Goal: Task Accomplishment & Management: Complete application form

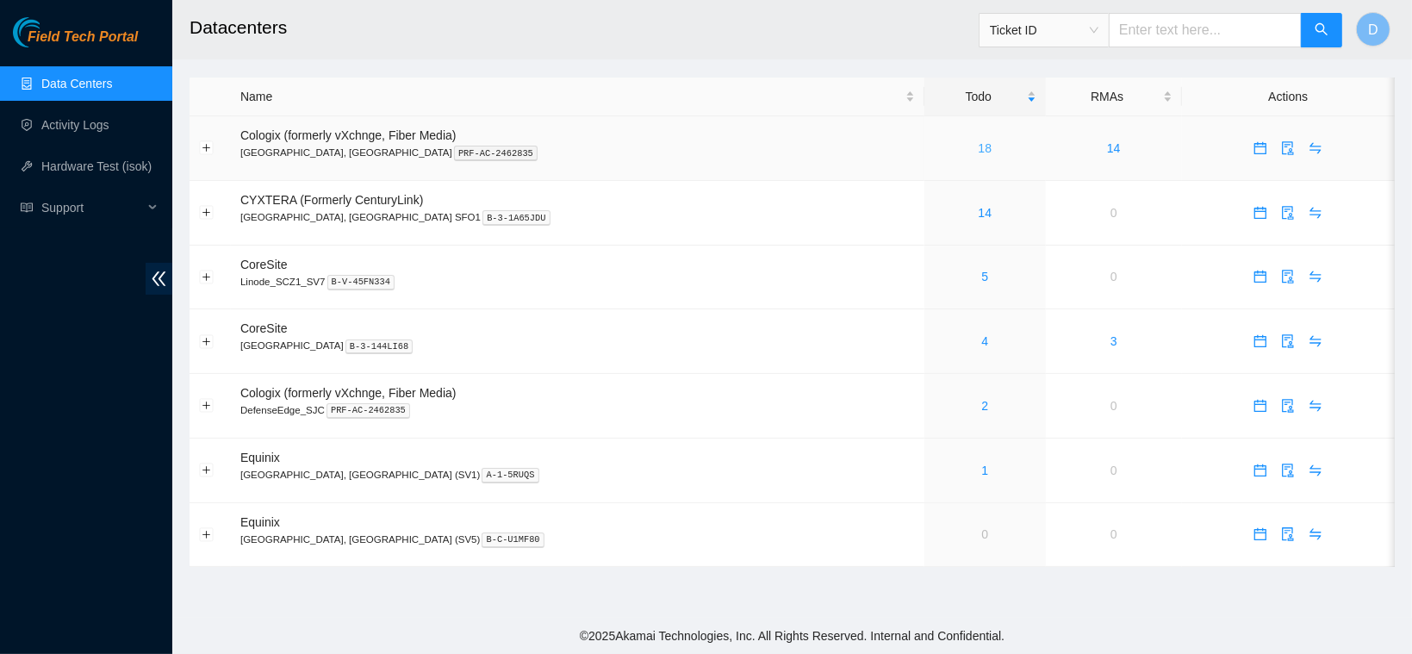
click at [979, 144] on link "18" at bounding box center [986, 148] width 14 height 14
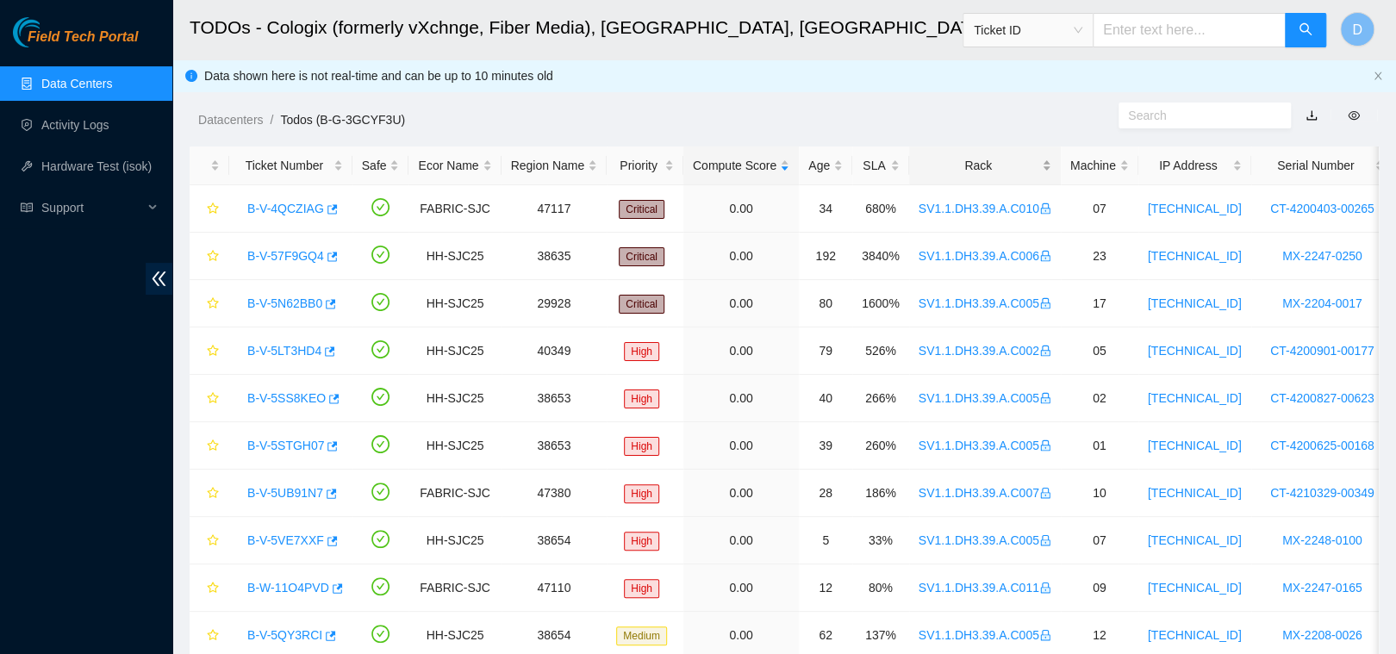
click at [943, 165] on div "Rack" at bounding box center [985, 165] width 133 height 19
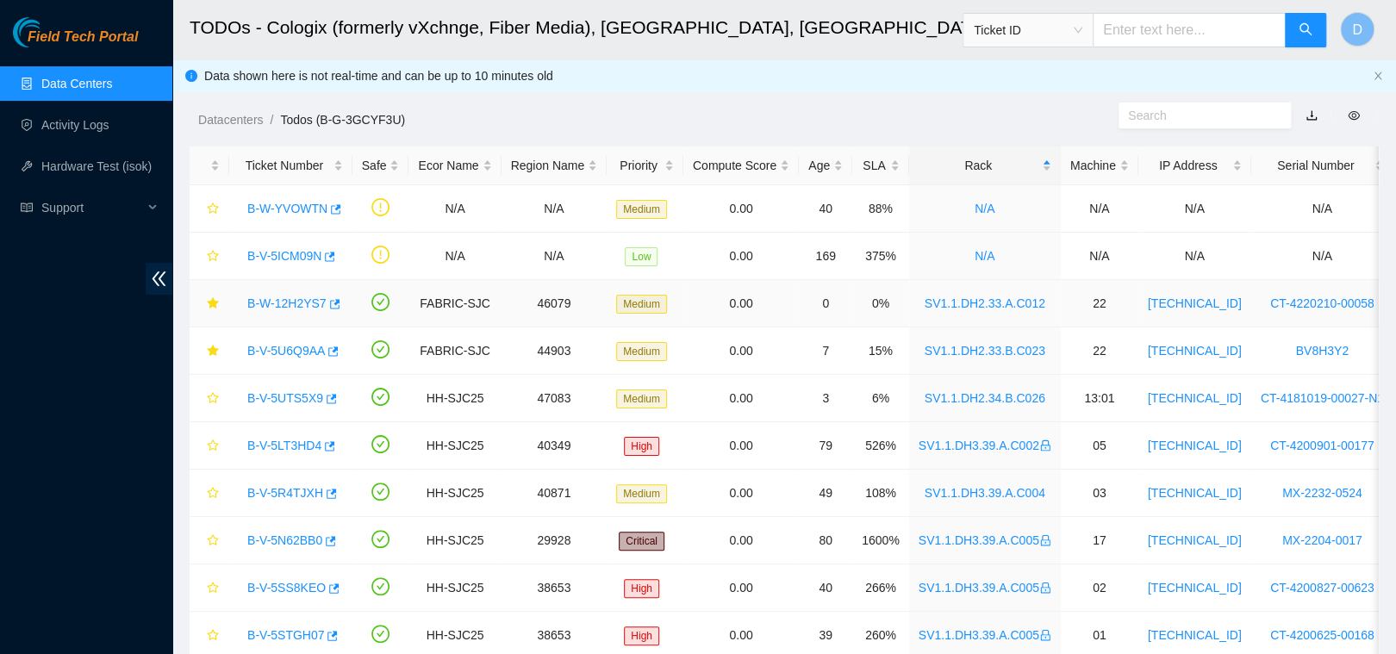
click at [285, 304] on link "B-W-12H2YS7" at bounding box center [286, 303] width 79 height 14
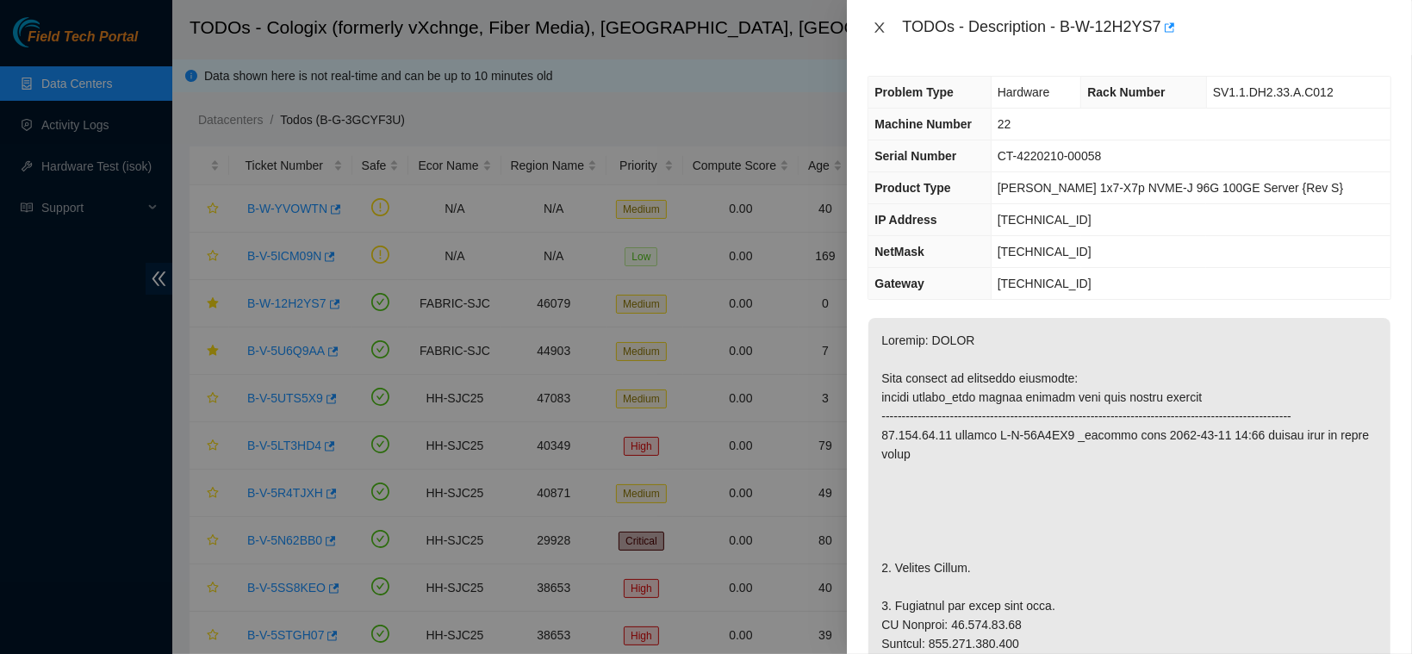
click at [885, 24] on icon "close" at bounding box center [880, 28] width 14 height 14
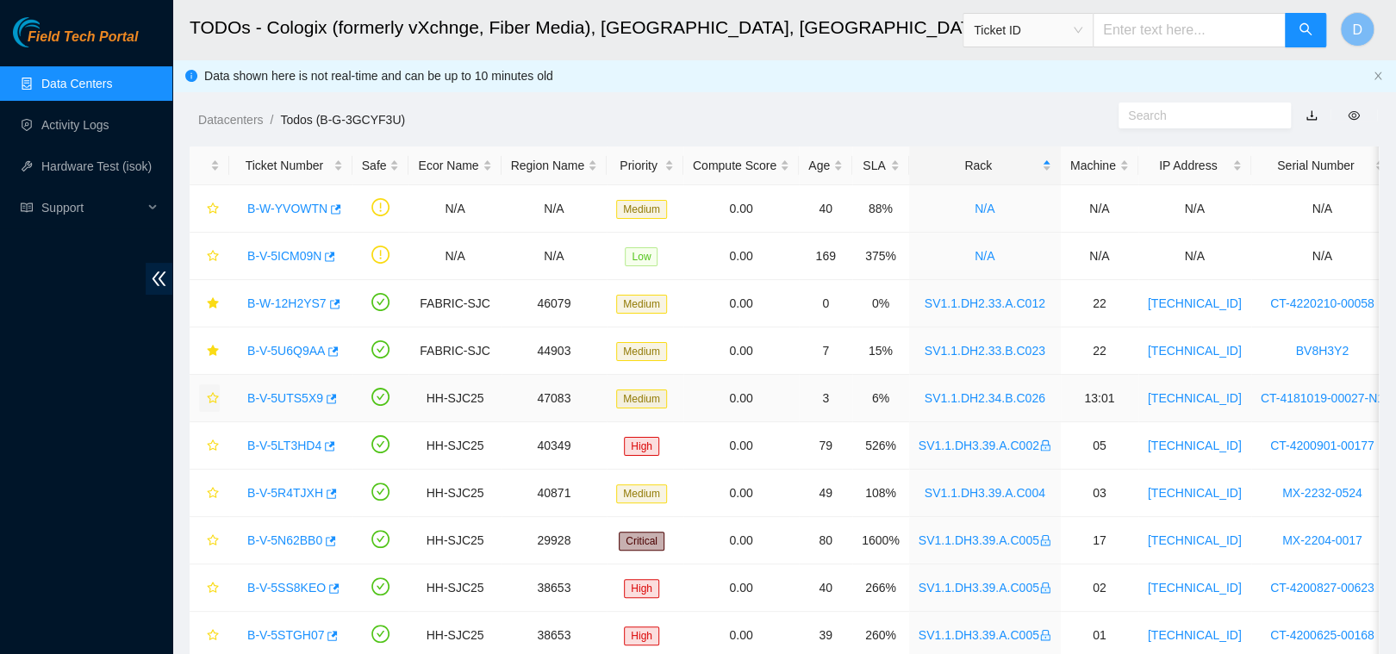
click at [213, 395] on icon "star" at bounding box center [213, 398] width 12 height 12
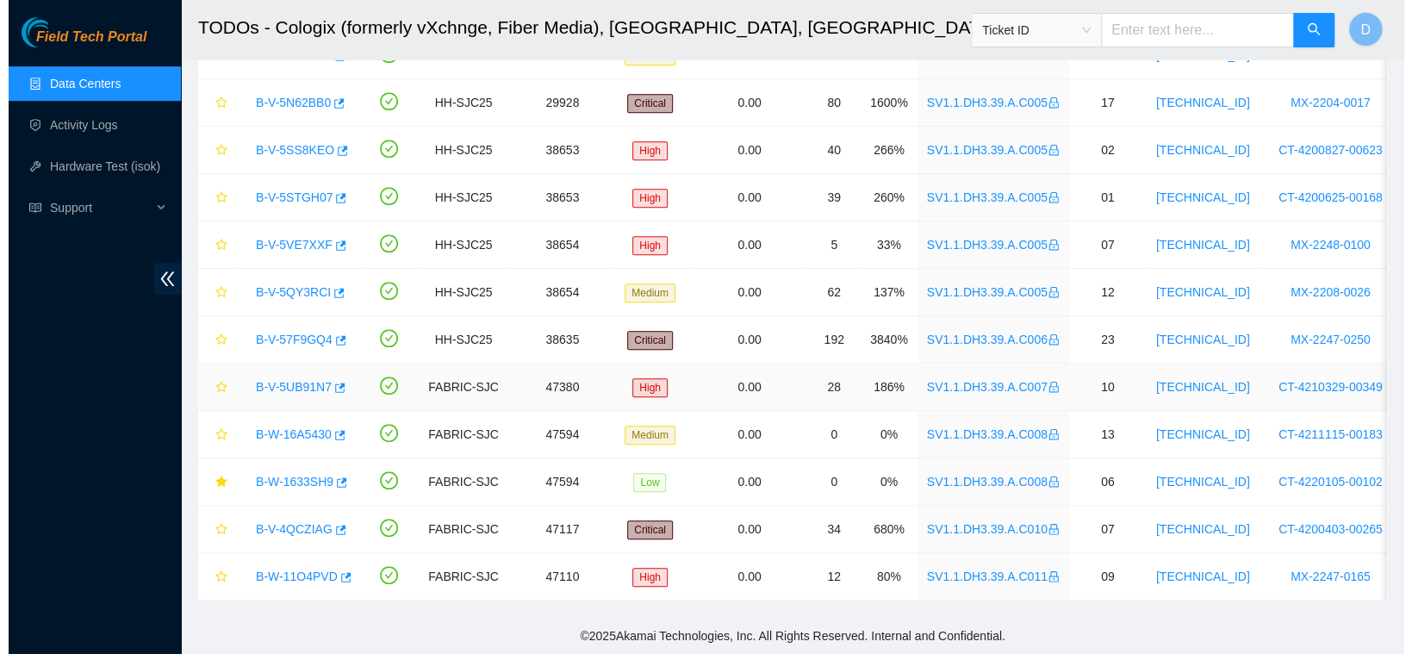
scroll to position [452, 0]
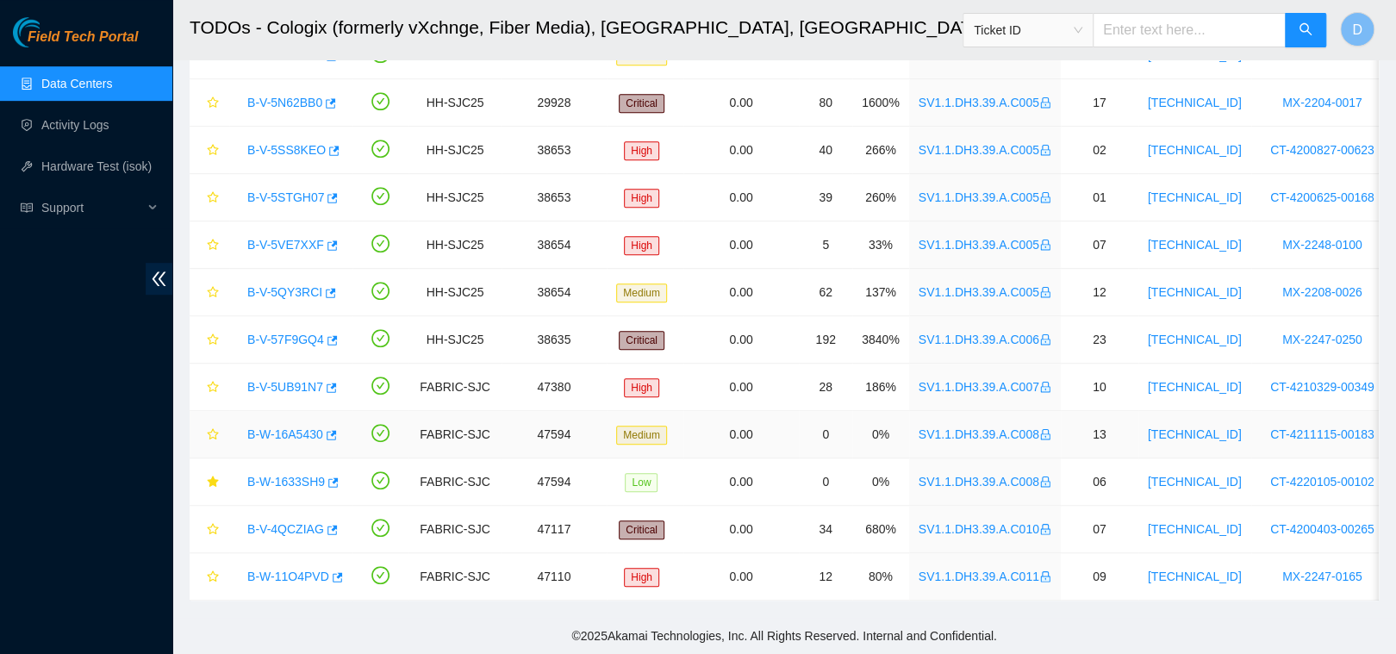
click at [286, 427] on link "B-W-16A5430" at bounding box center [285, 434] width 76 height 14
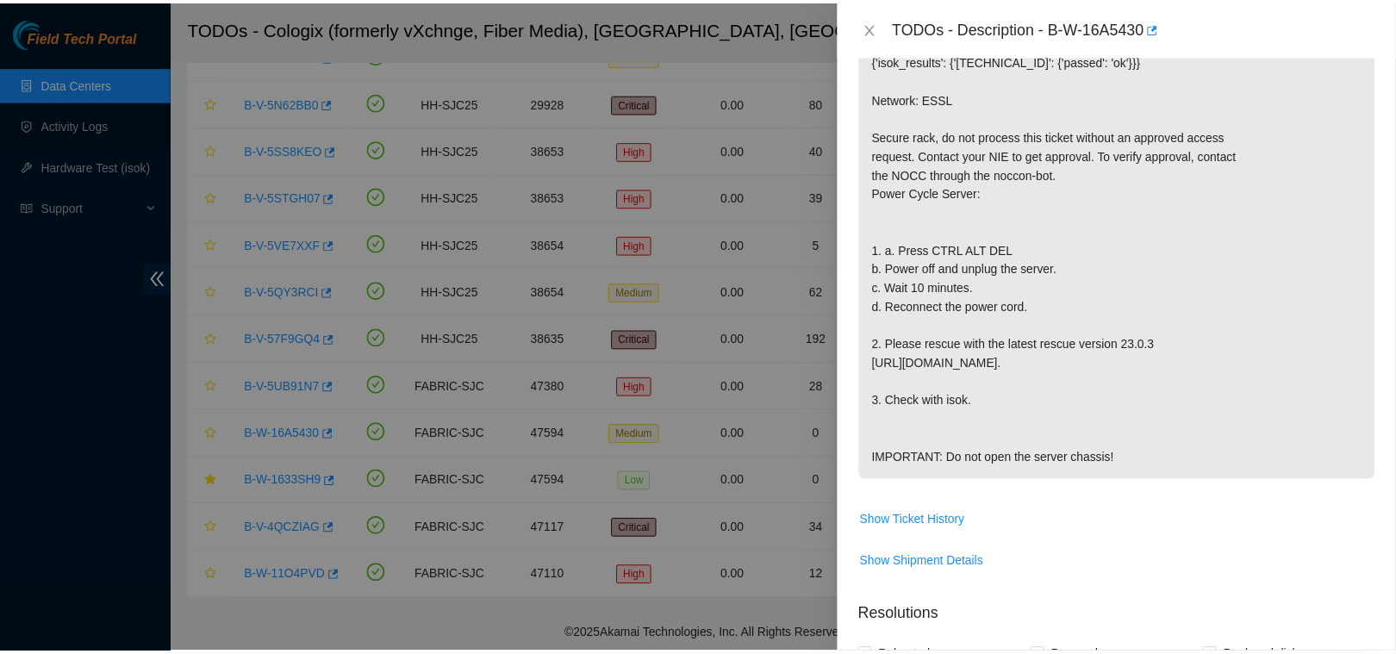
scroll to position [480, 0]
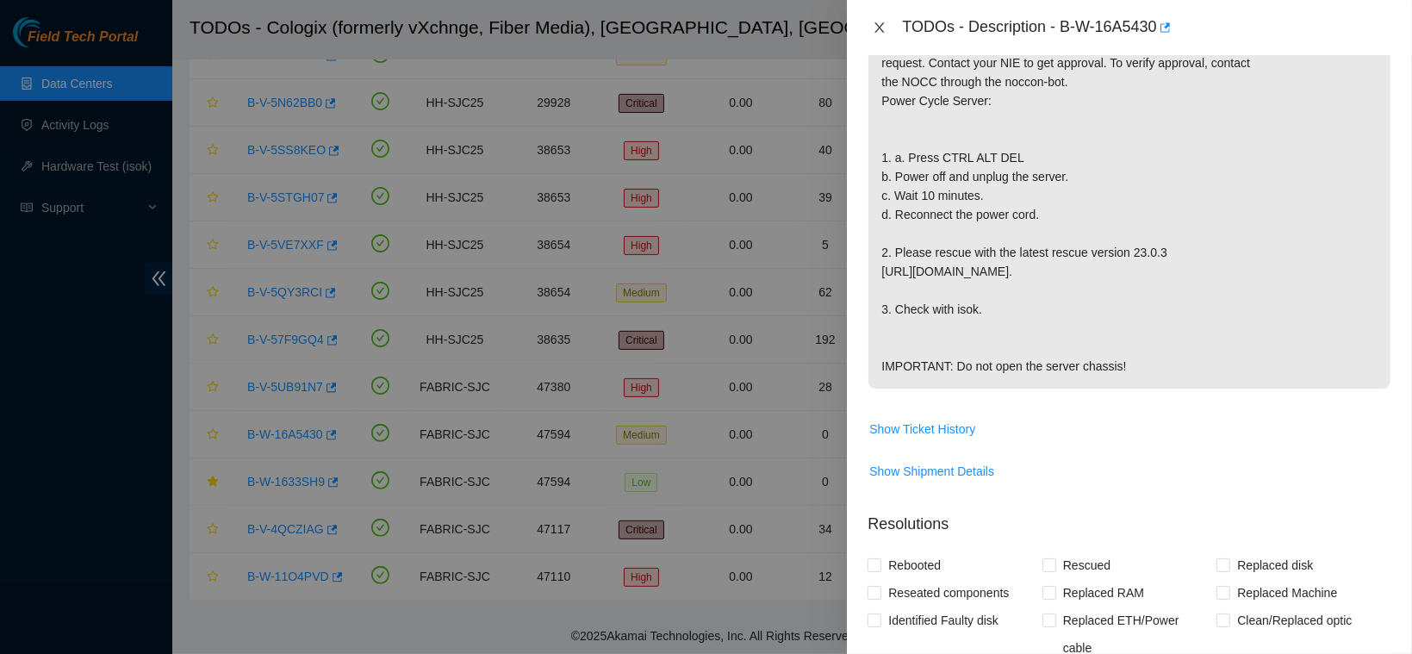
click at [889, 25] on button "Close" at bounding box center [880, 28] width 24 height 16
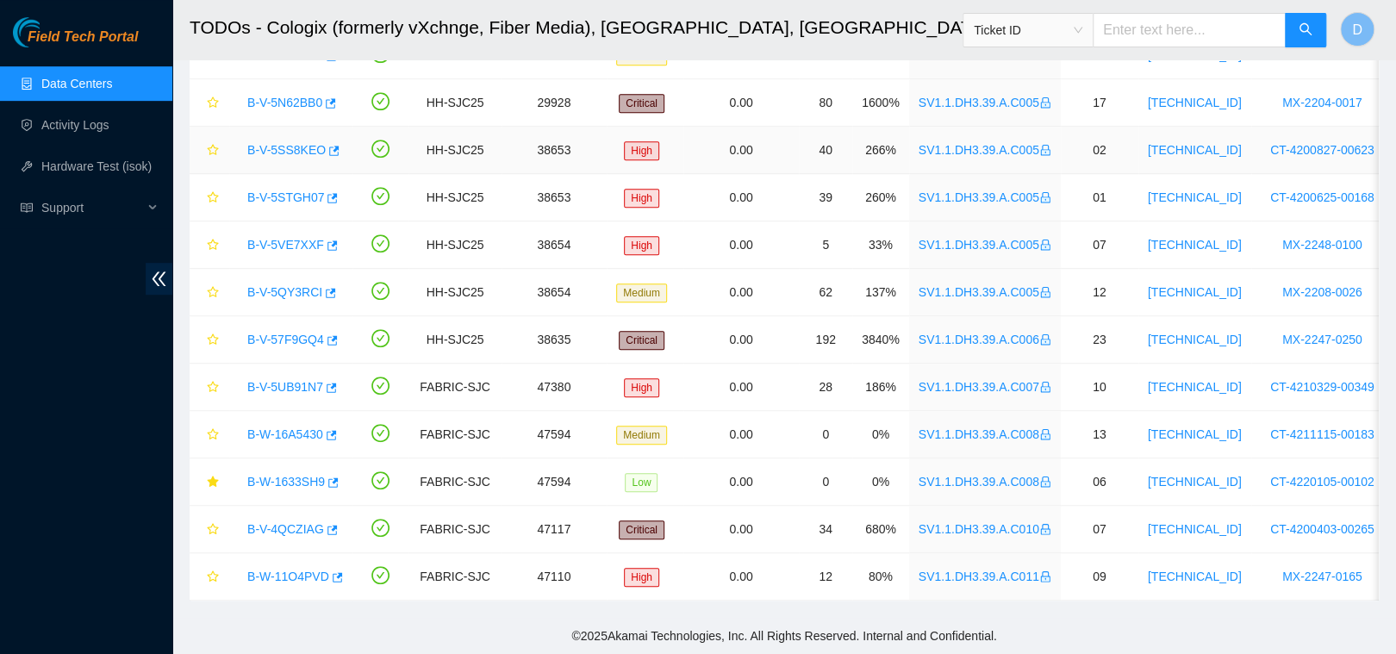
scroll to position [524, 0]
click at [213, 428] on icon "star" at bounding box center [212, 433] width 11 height 11
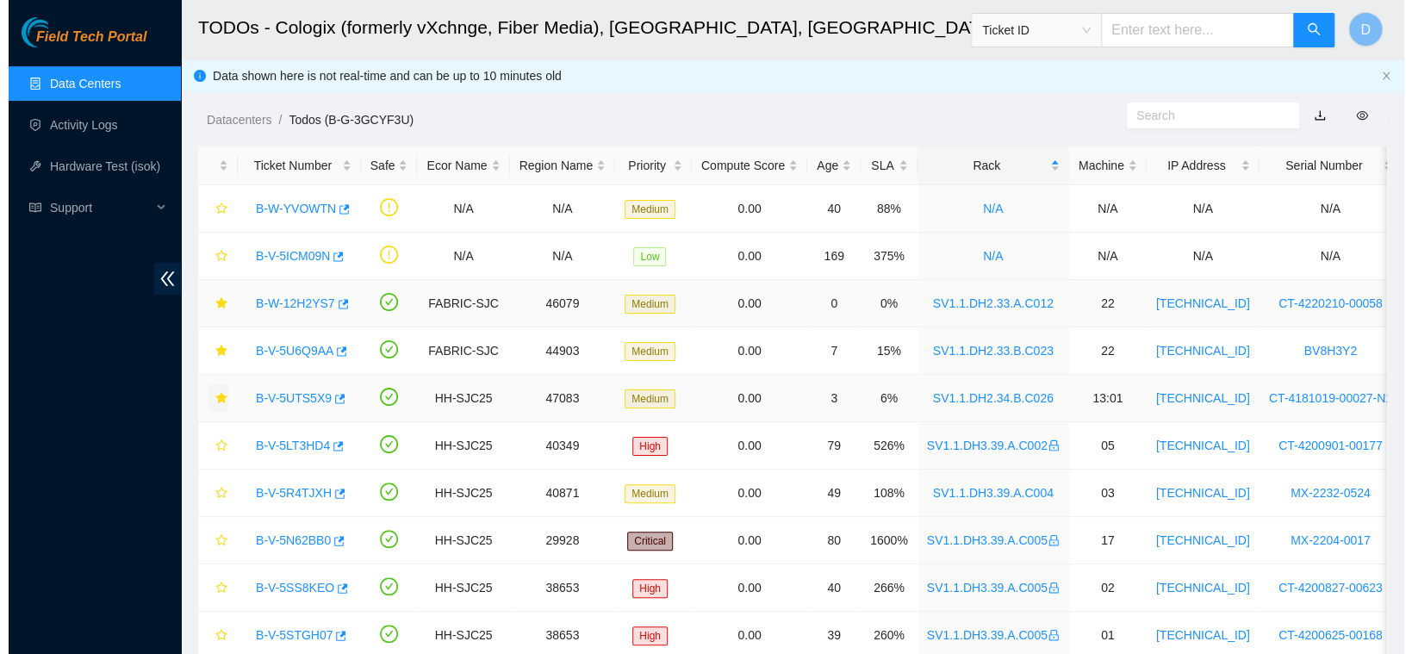
scroll to position [1, 0]
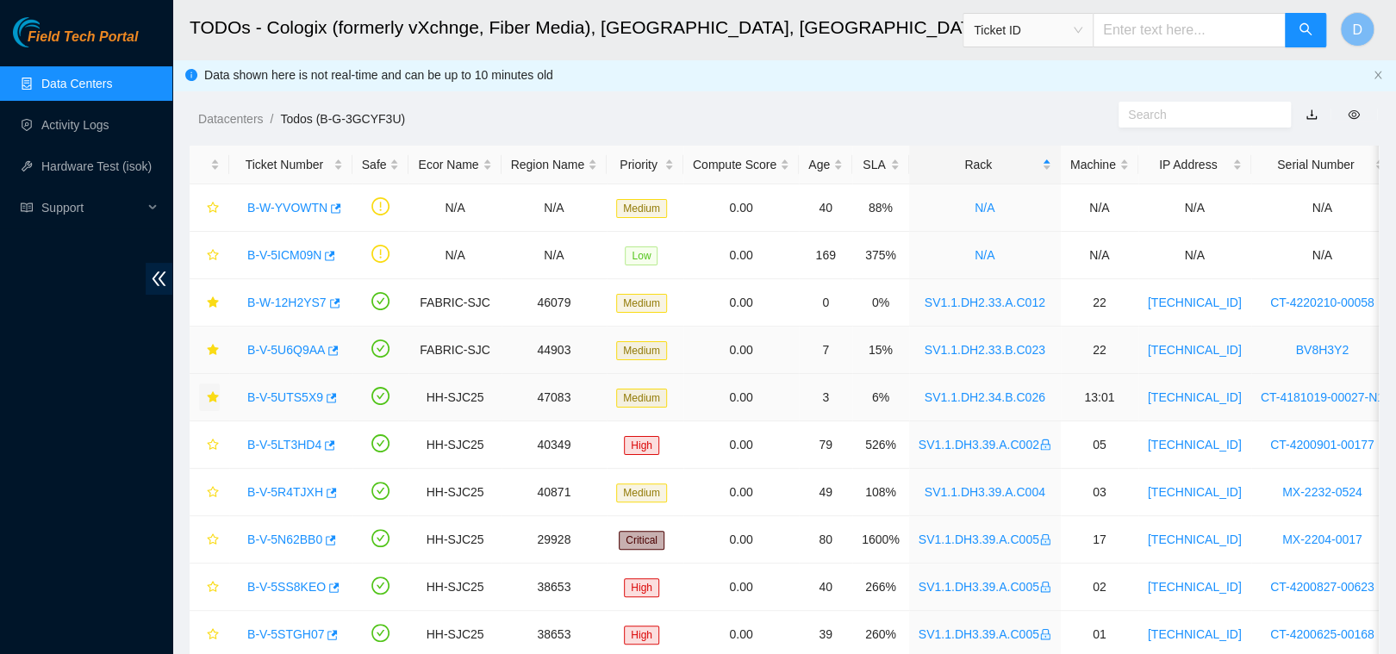
click at [291, 348] on link "B-V-5U6Q9AA" at bounding box center [286, 350] width 78 height 14
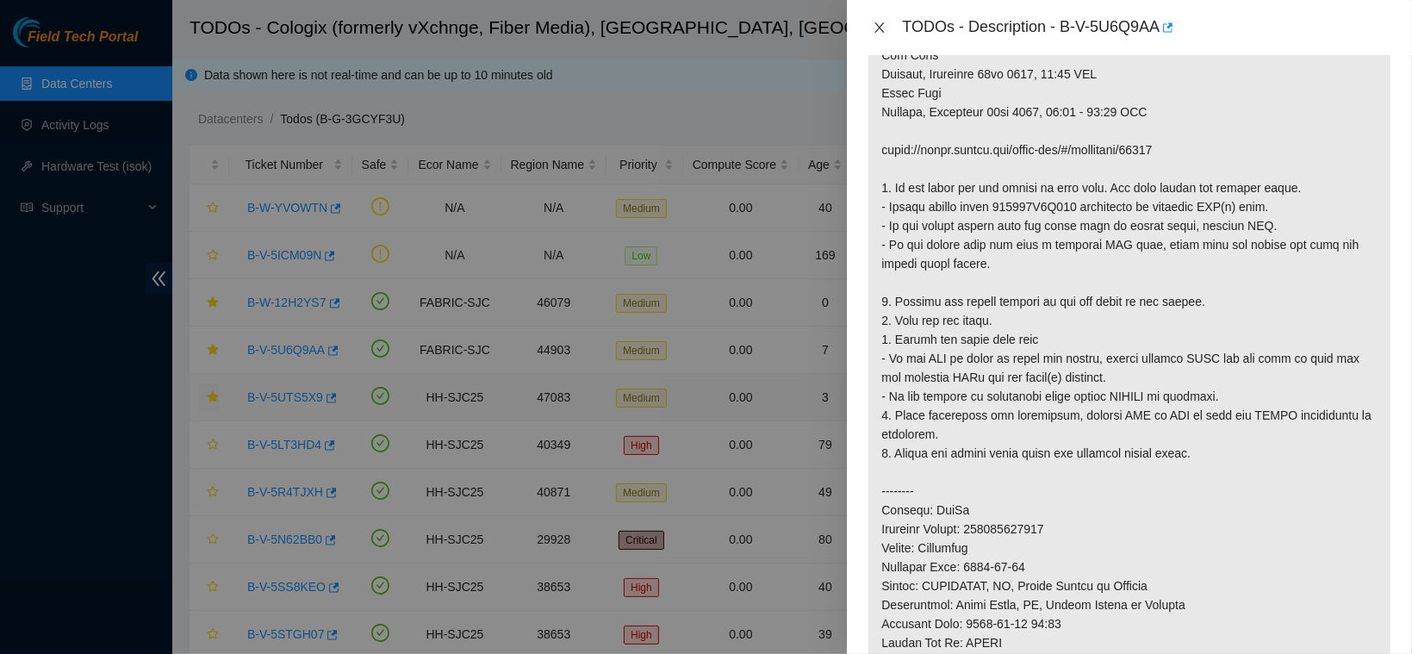
click at [887, 28] on button "Close" at bounding box center [880, 28] width 24 height 16
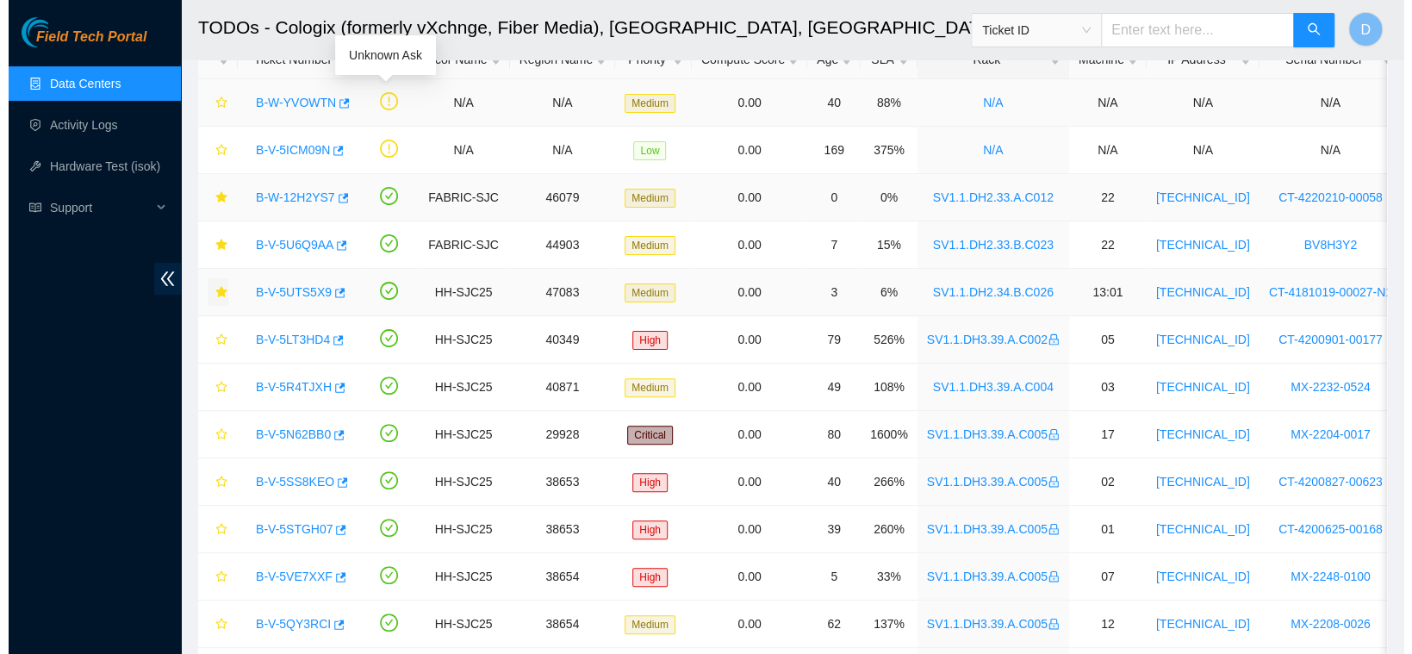
scroll to position [112, 0]
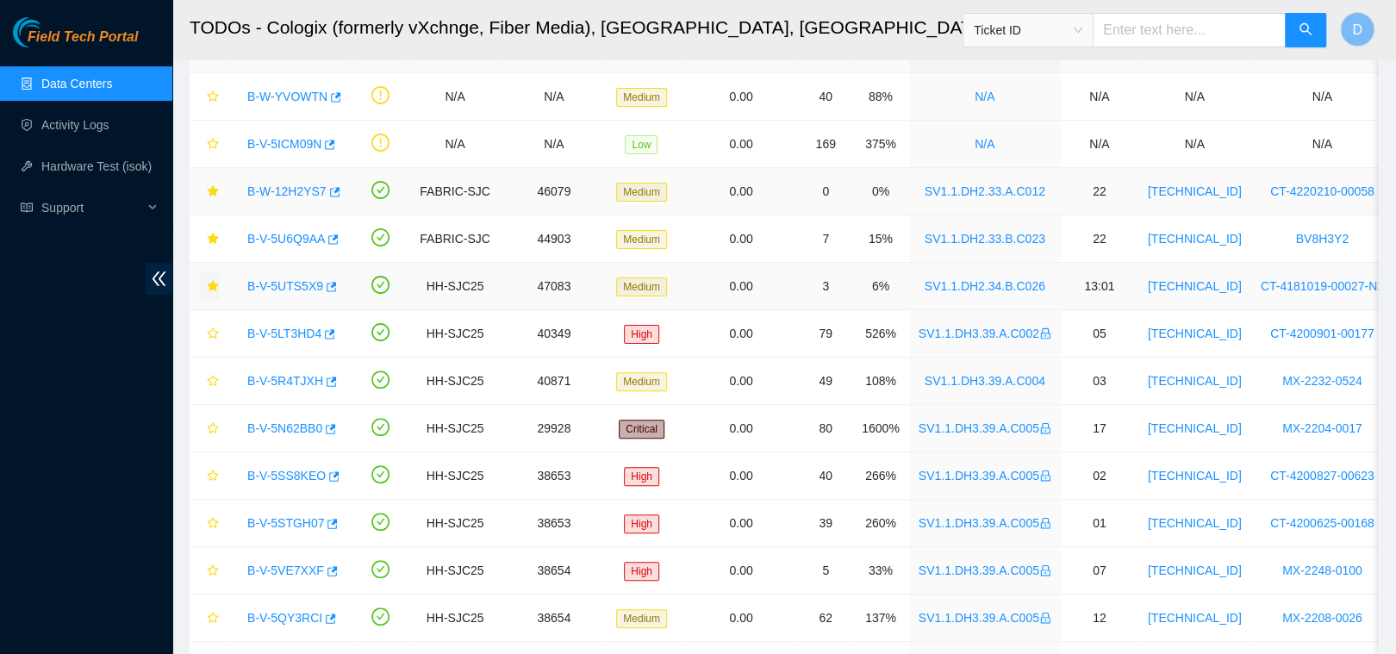
click at [296, 186] on link "B-W-12H2YS7" at bounding box center [286, 191] width 79 height 14
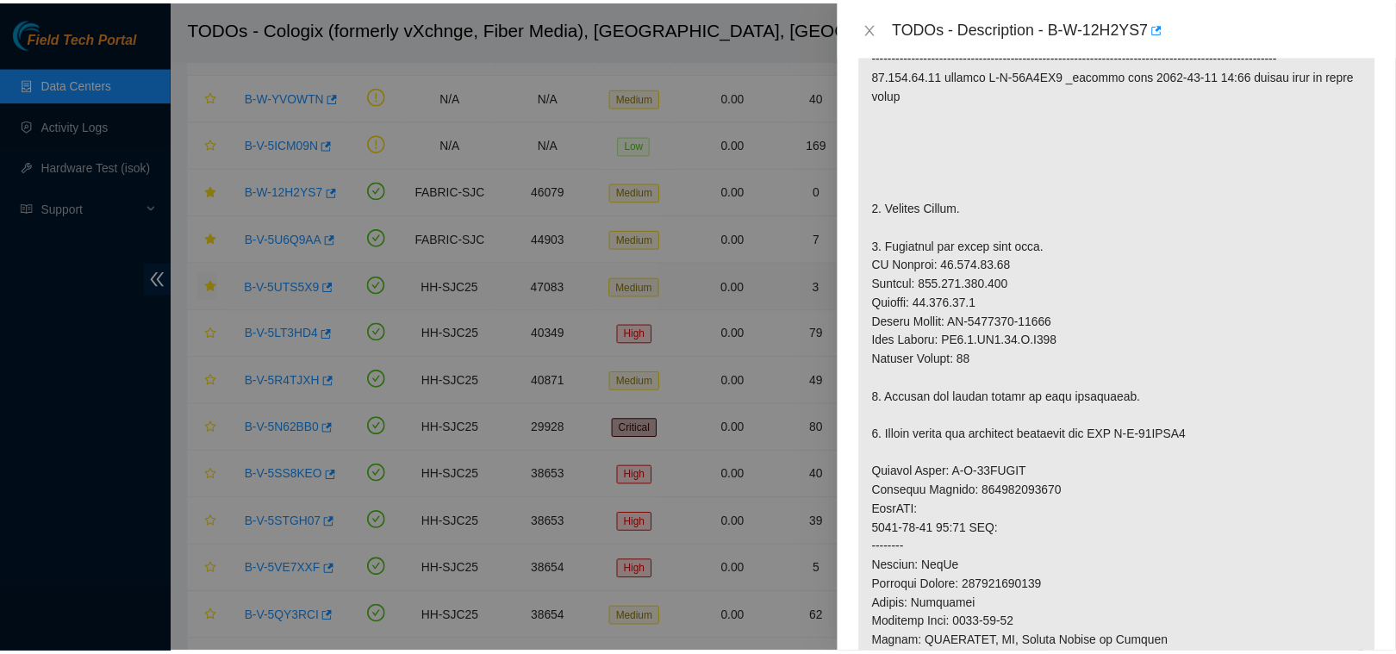
scroll to position [0, 0]
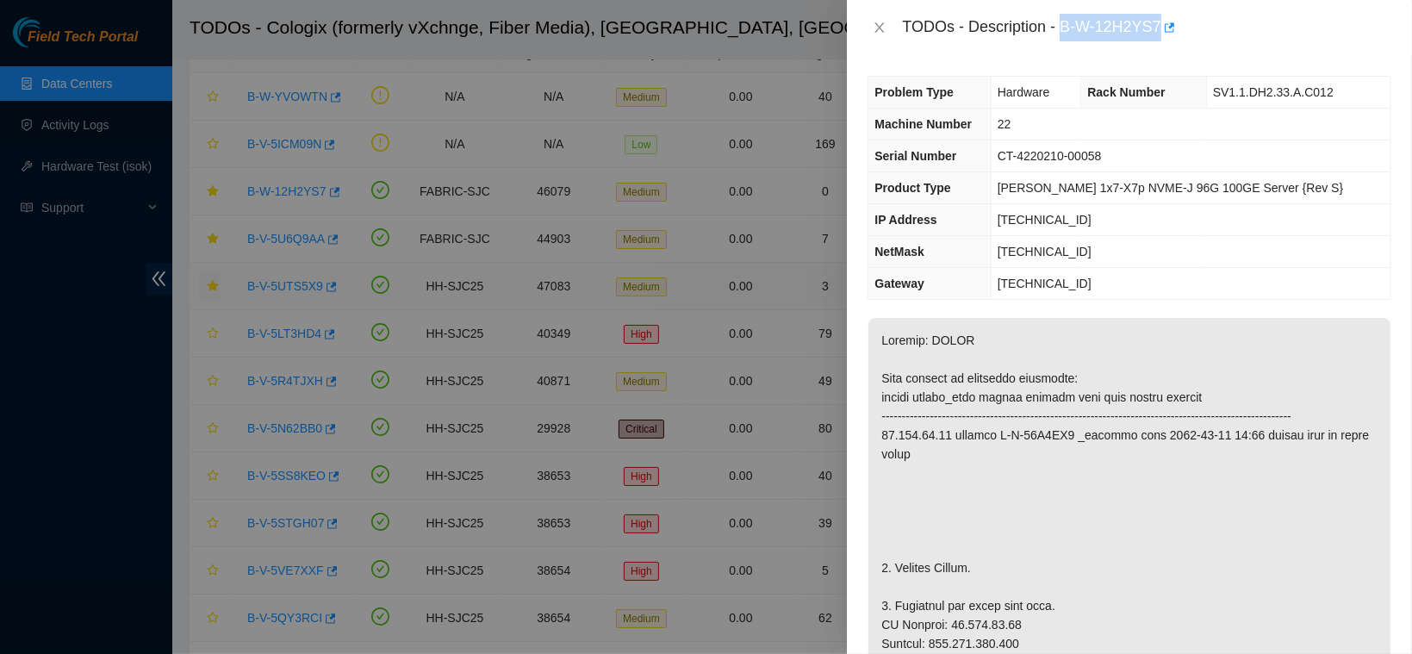
drag, startPoint x: 1112, startPoint y: 25, endPoint x: 1245, endPoint y: 41, distance: 133.7
click at [1245, 41] on div "TODOs - Description - B-W-12H2YS7" at bounding box center [1129, 27] width 565 height 55
copy div "B-W-12H2YS7"
click at [869, 21] on button "Close" at bounding box center [880, 28] width 24 height 16
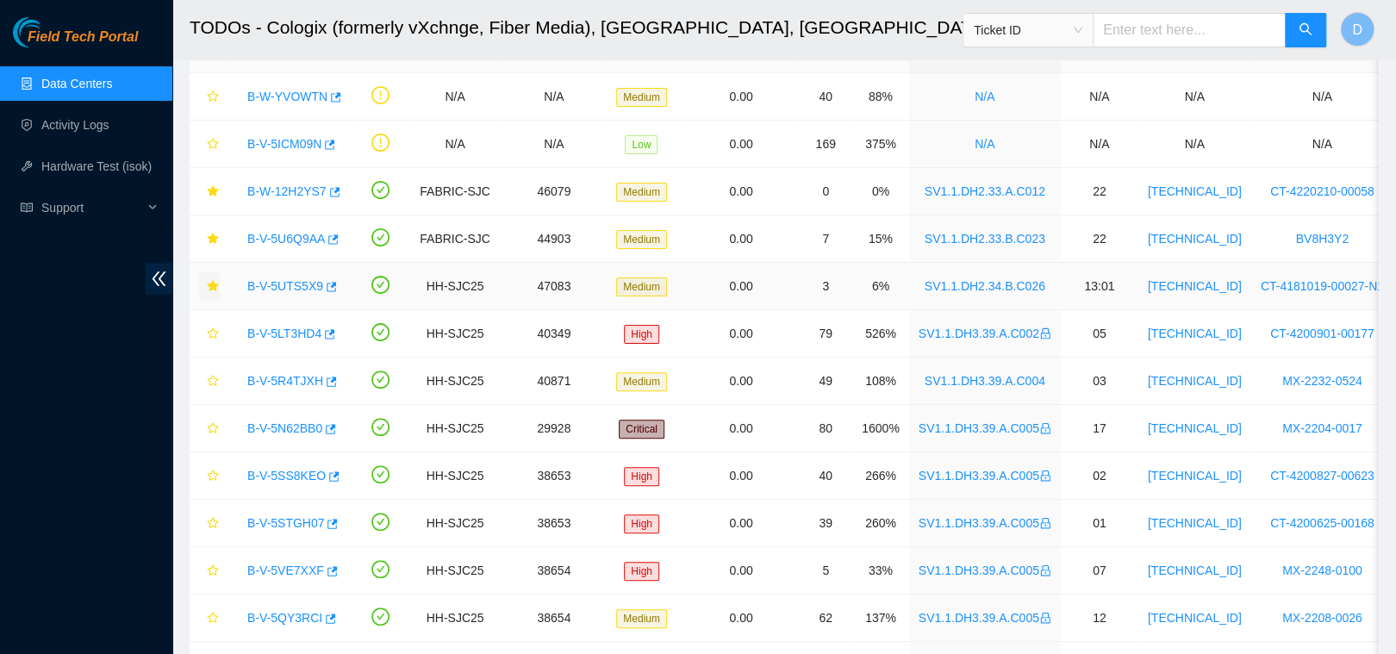
drag, startPoint x: 281, startPoint y: 285, endPoint x: 759, endPoint y: 263, distance: 478.7
click at [281, 285] on link "B-V-5UTS5X9" at bounding box center [285, 286] width 76 height 14
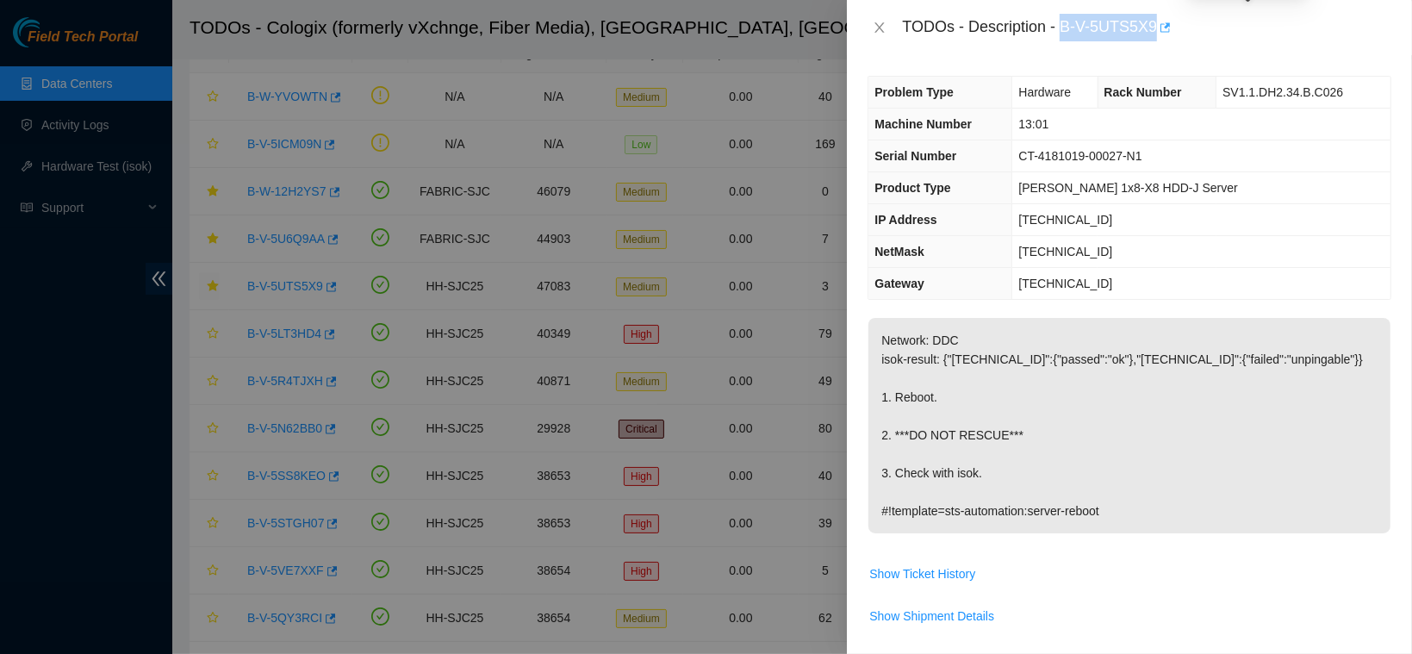
drag, startPoint x: 1117, startPoint y: 27, endPoint x: 1246, endPoint y: 36, distance: 129.6
click at [1246, 36] on div "TODOs - Description - B-V-5UTS5X9" at bounding box center [1146, 28] width 489 height 28
copy div "B-V-5UTS5X9"
click at [890, 28] on button "Close" at bounding box center [880, 28] width 24 height 16
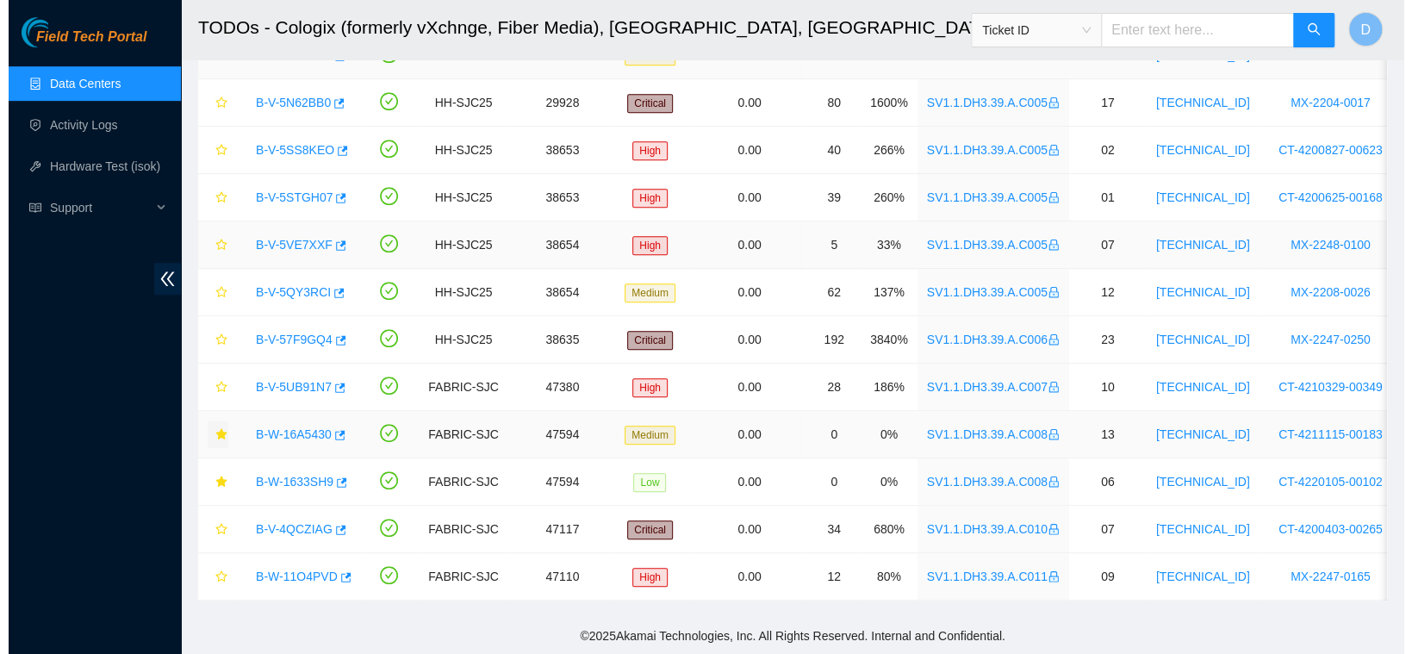
scroll to position [452, 0]
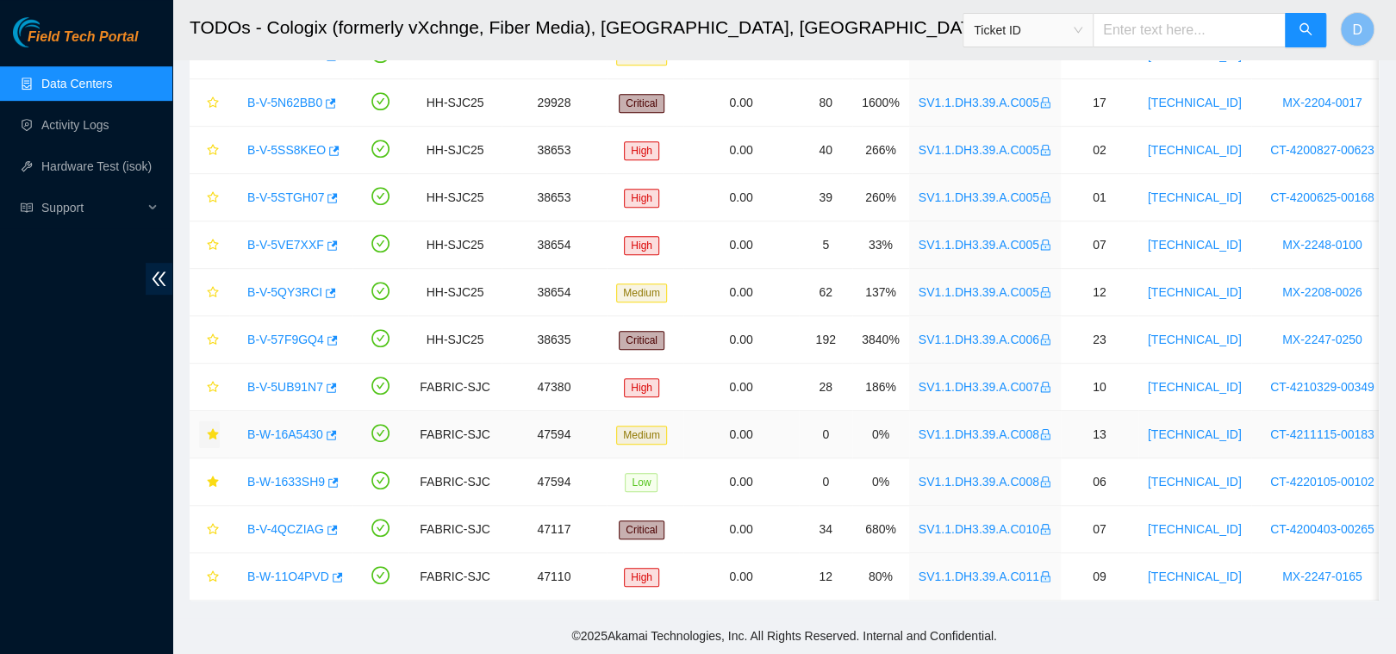
click at [276, 427] on link "B-W-16A5430" at bounding box center [285, 434] width 76 height 14
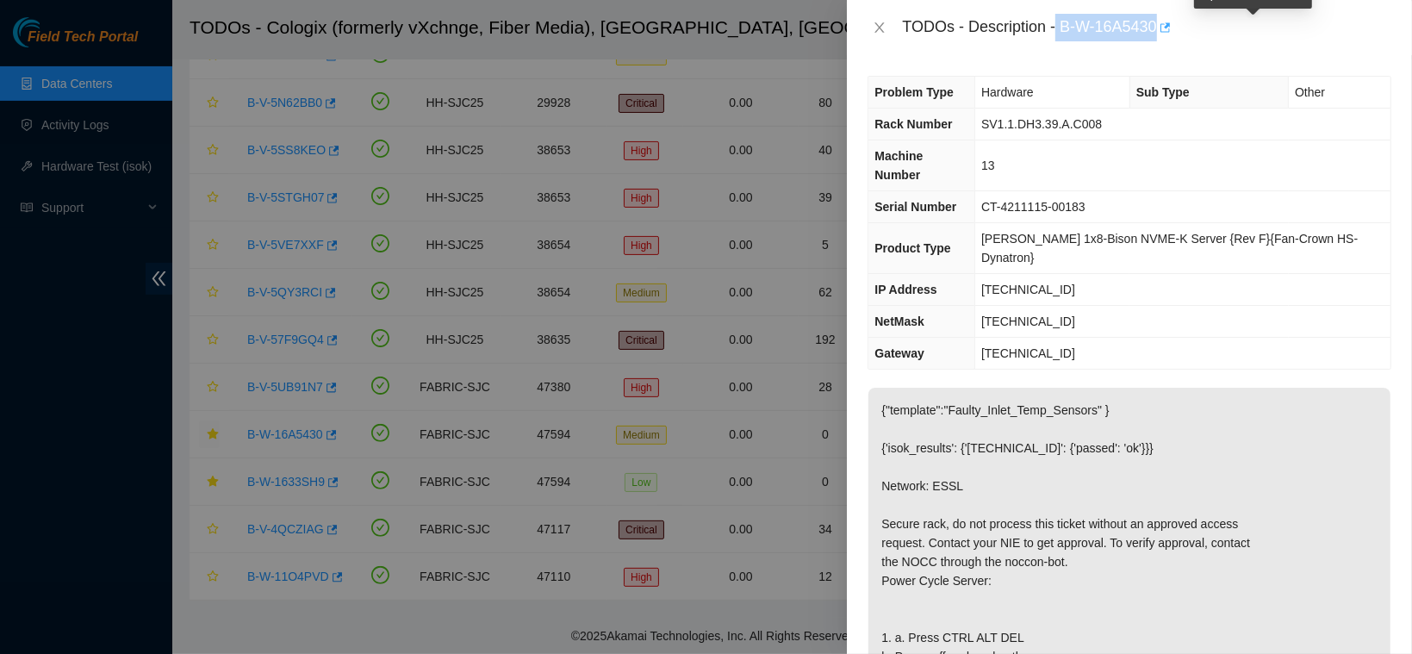
drag, startPoint x: 1112, startPoint y: 22, endPoint x: 1259, endPoint y: 25, distance: 147.4
click at [1259, 25] on div "TODOs - Description - B-W-16A5430" at bounding box center [1146, 28] width 489 height 28
copy div "B-W-16A5430"
click at [873, 25] on icon "close" at bounding box center [880, 28] width 14 height 14
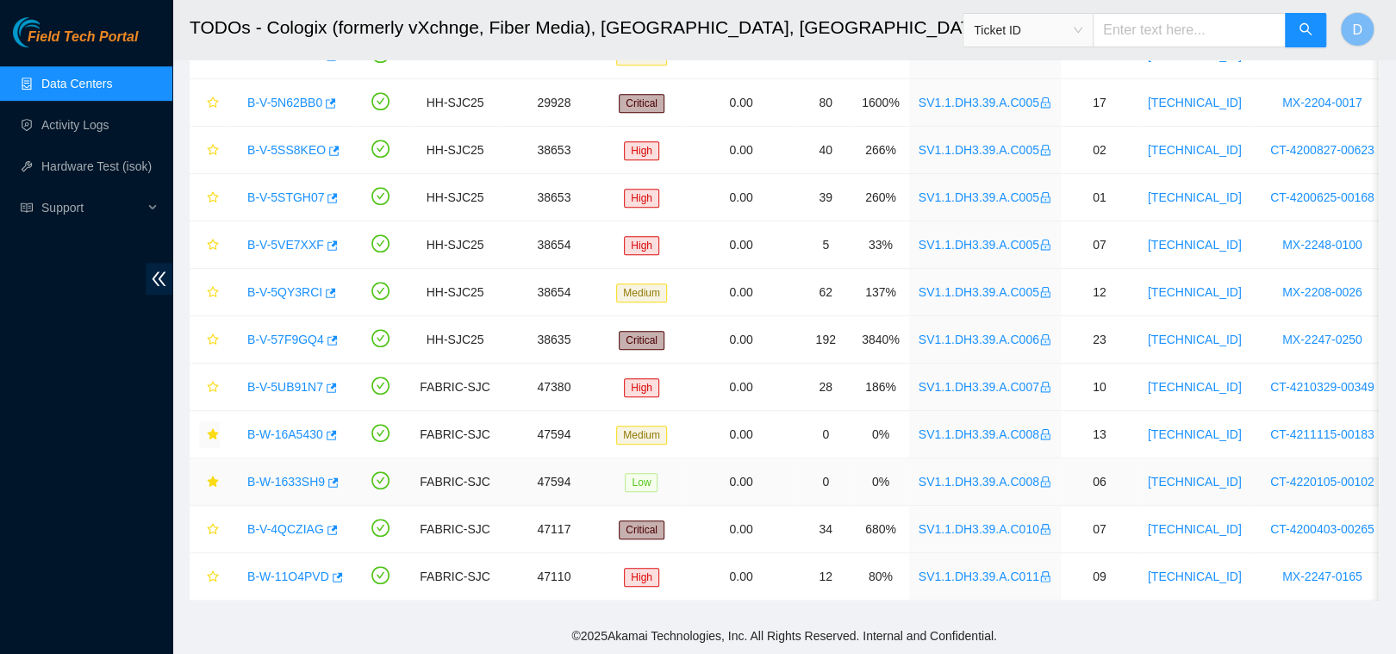
click at [285, 475] on link "B-W-1633SH9" at bounding box center [286, 482] width 78 height 14
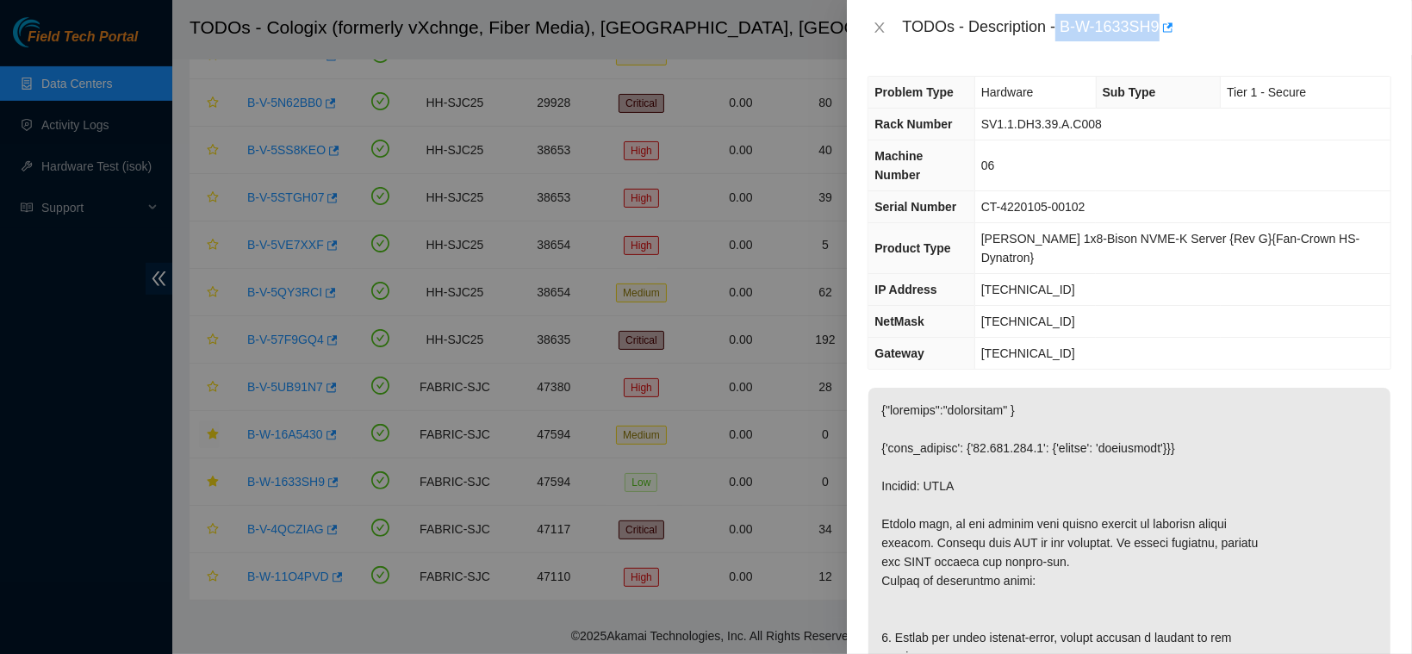
drag, startPoint x: 1111, startPoint y: 20, endPoint x: 1289, endPoint y: 18, distance: 178.4
click at [1289, 18] on div "TODOs - Description - B-W-1633SH9" at bounding box center [1146, 28] width 489 height 28
copy div "B-W-1633SH9"
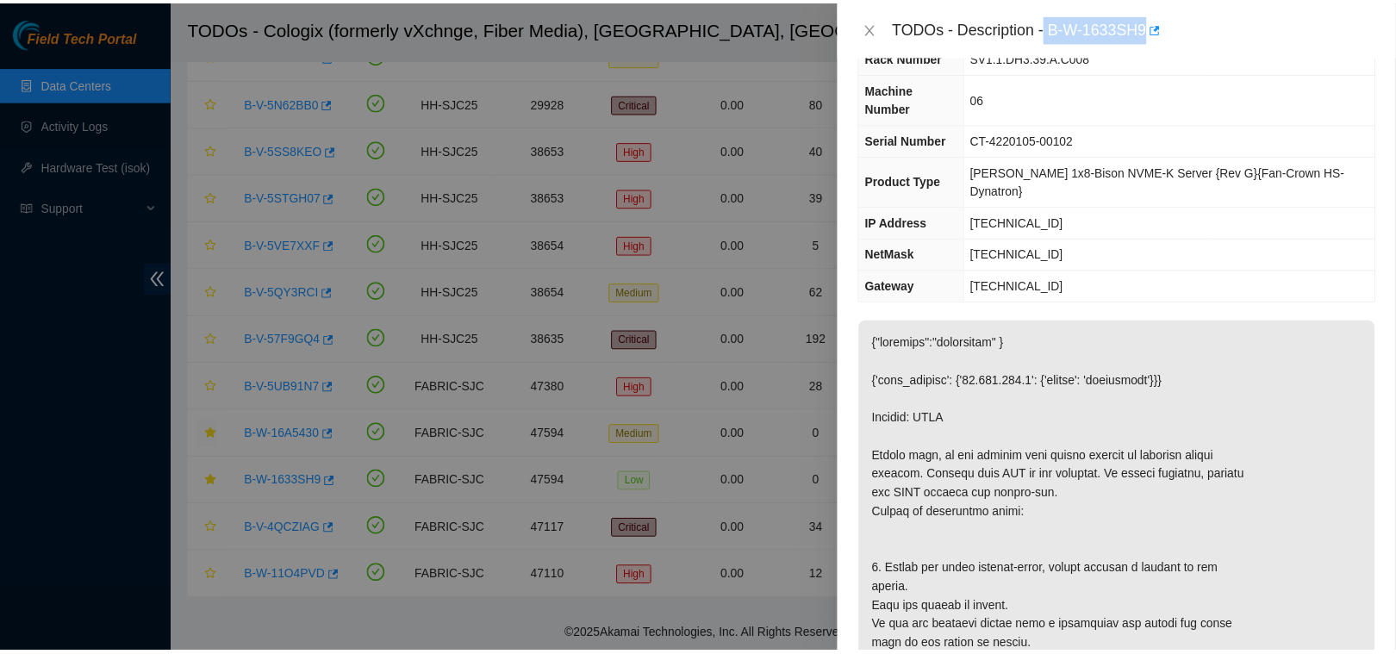
scroll to position [0, 0]
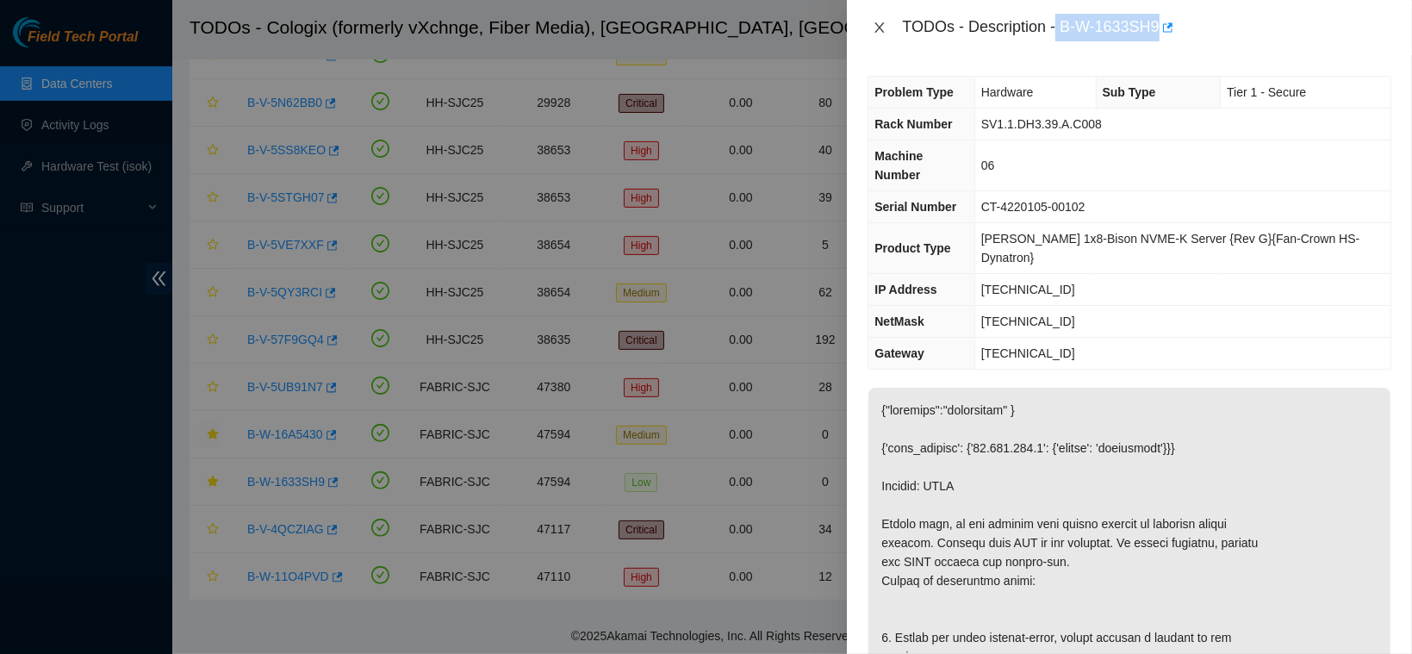
click at [874, 25] on icon "close" at bounding box center [880, 28] width 14 height 14
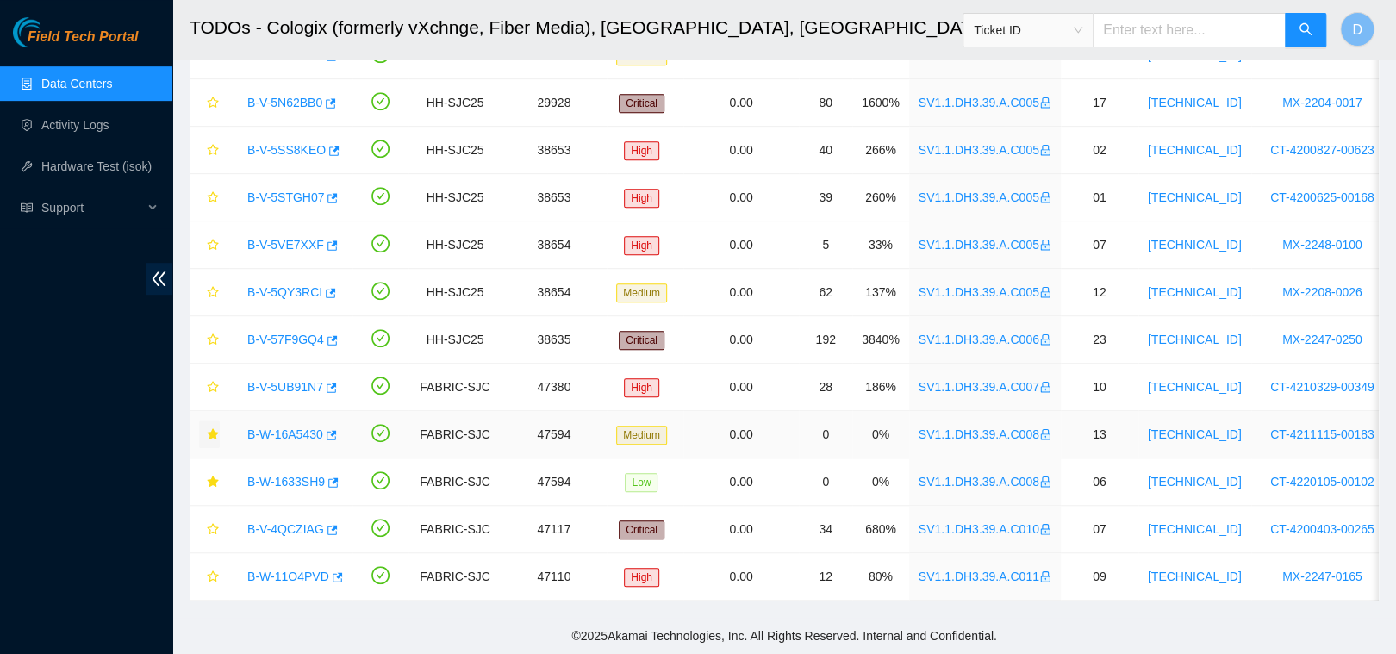
drag, startPoint x: 296, startPoint y: 422, endPoint x: 746, endPoint y: 302, distance: 466.5
click at [296, 427] on link "B-W-16A5430" at bounding box center [285, 434] width 76 height 14
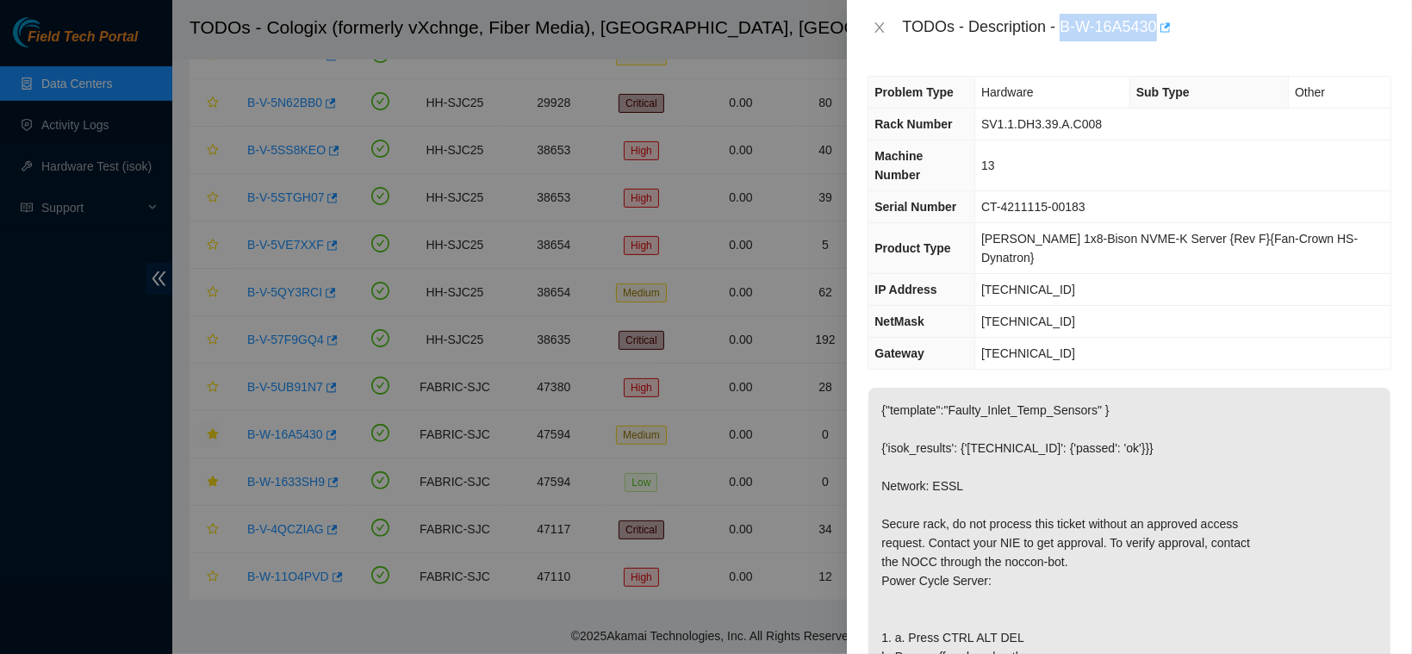
drag, startPoint x: 1118, startPoint y: 17, endPoint x: 1248, endPoint y: 40, distance: 131.3
click at [1248, 40] on div "TODOs - Description - B-W-16A5430" at bounding box center [1146, 28] width 489 height 28
copy div "B-W-16A5430"
click at [878, 29] on icon "close" at bounding box center [879, 27] width 9 height 10
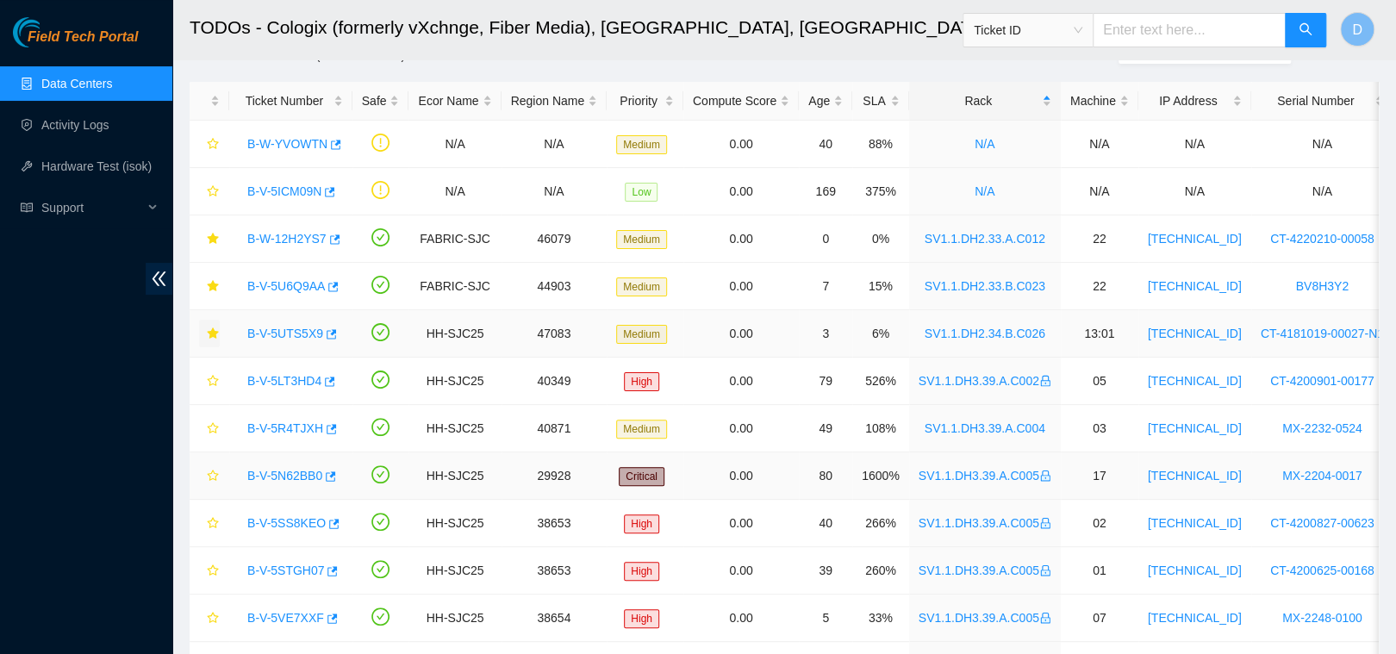
scroll to position [62, 0]
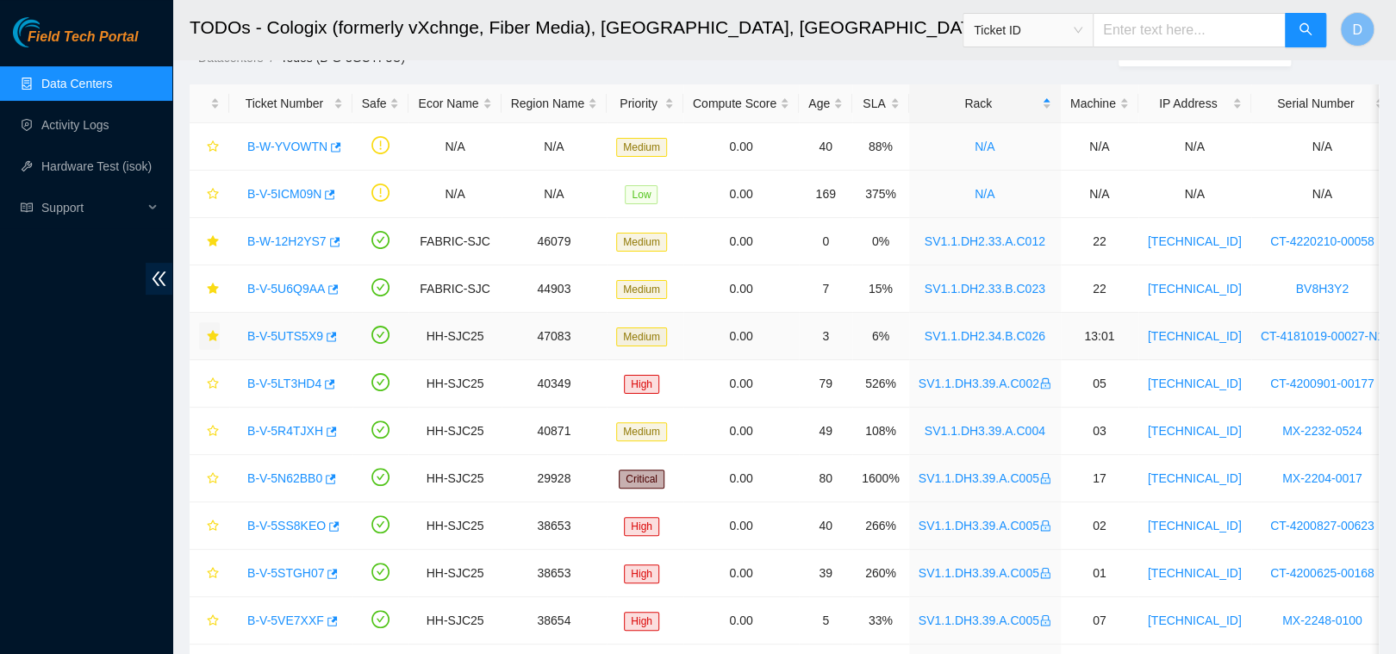
click at [284, 336] on link "B-V-5UTS5X9" at bounding box center [285, 336] width 76 height 14
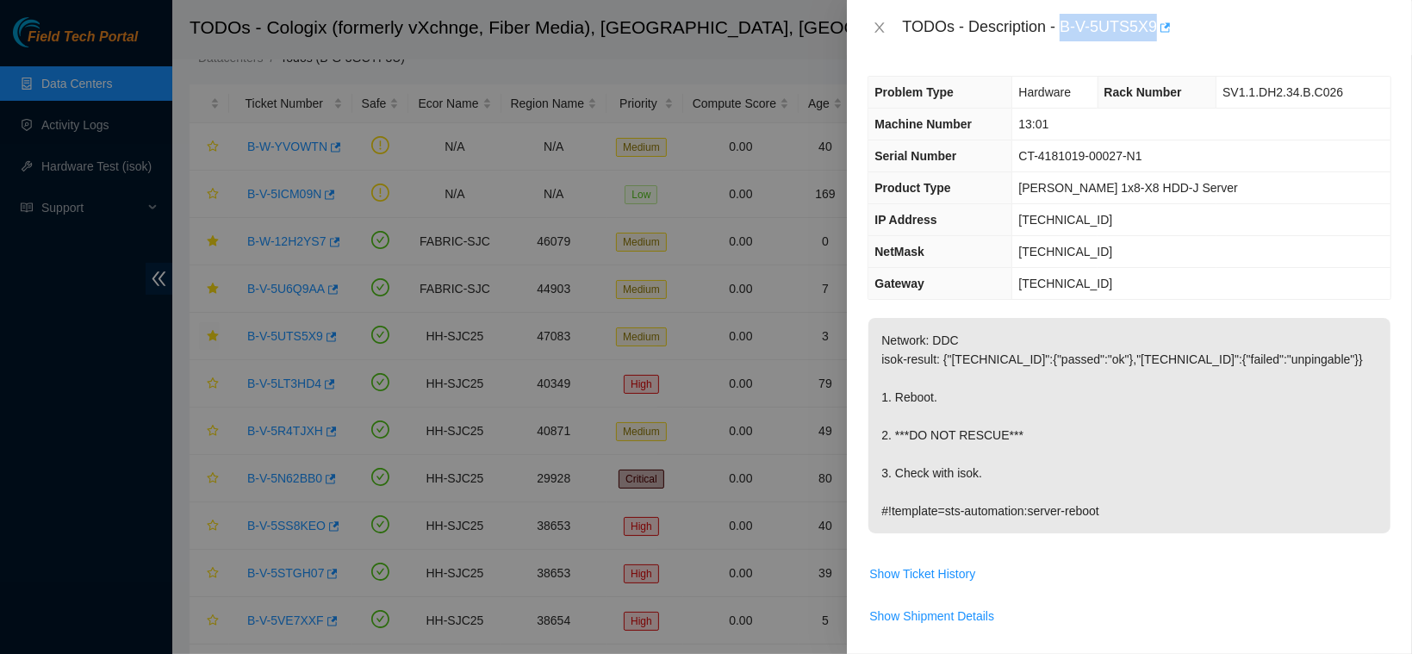
drag, startPoint x: 1112, startPoint y: 30, endPoint x: 1245, endPoint y: 36, distance: 132.8
click at [1245, 36] on div "TODOs - Description - B-V-5UTS5X9" at bounding box center [1146, 28] width 489 height 28
copy div "B-V-5UTS5X9"
click at [876, 29] on icon "close" at bounding box center [880, 28] width 14 height 14
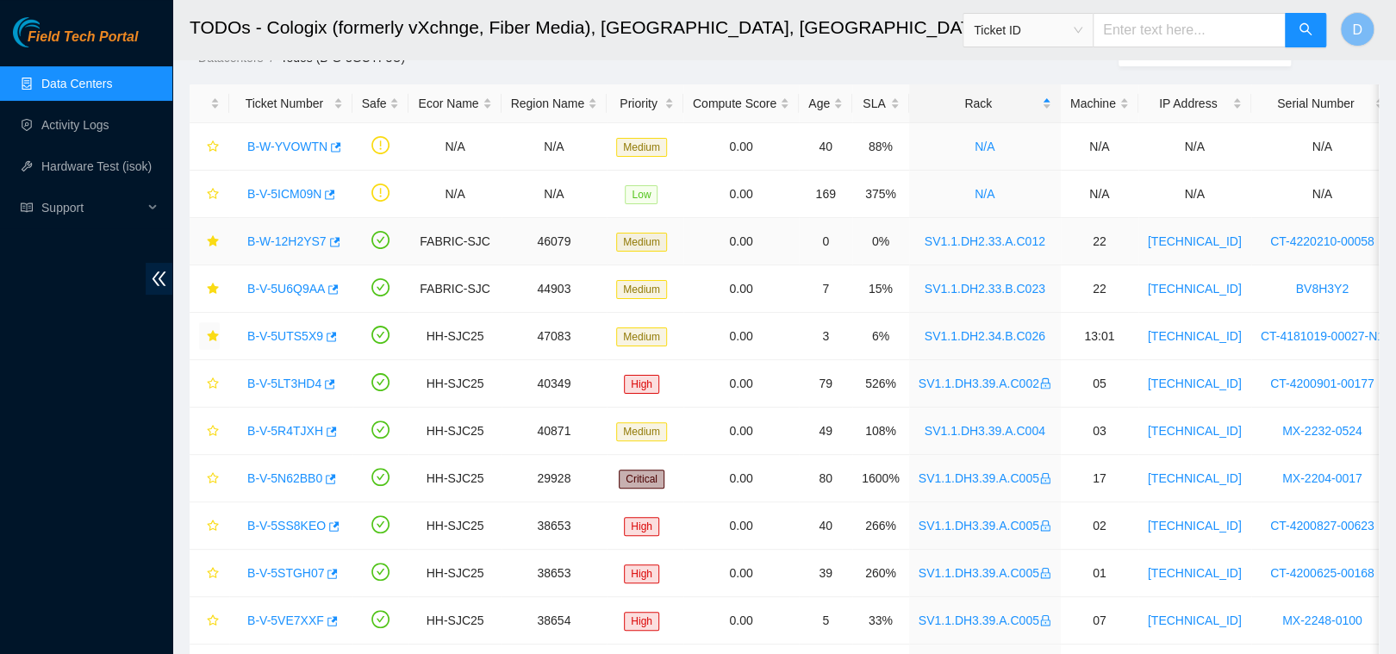
click at [269, 245] on link "B-W-12H2YS7" at bounding box center [286, 241] width 79 height 14
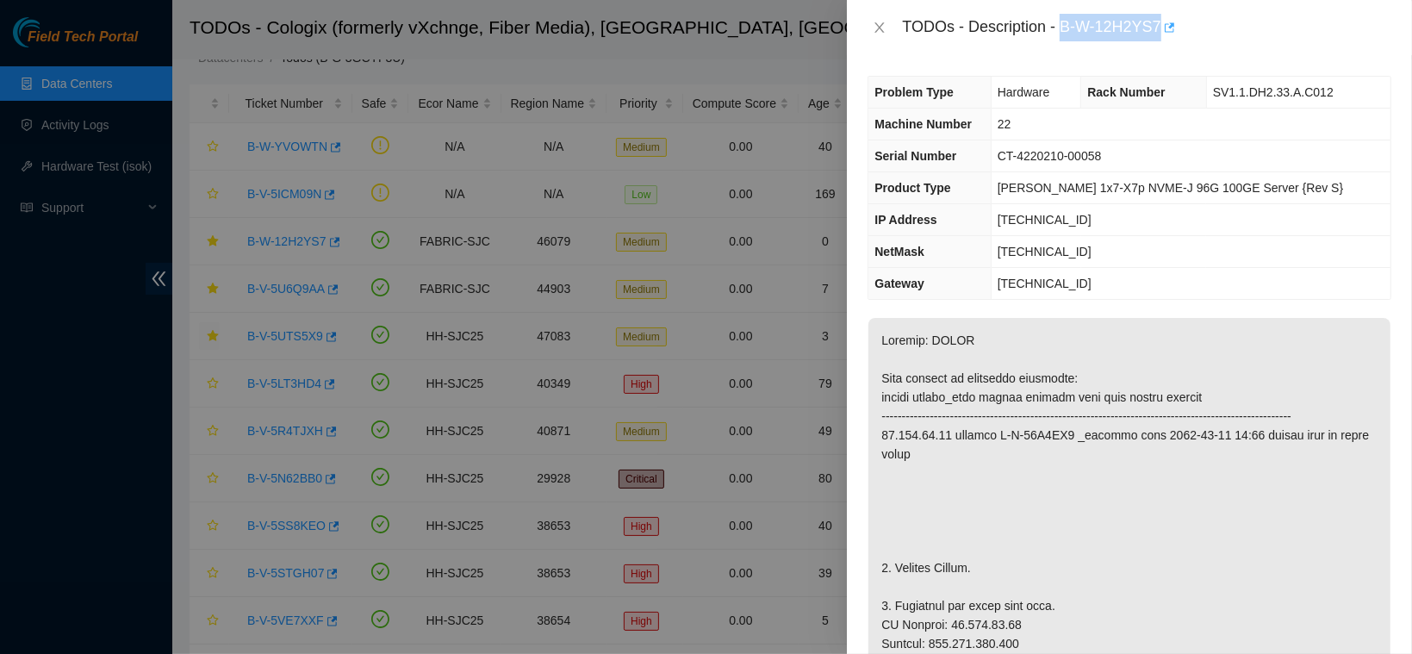
drag, startPoint x: 1118, startPoint y: 27, endPoint x: 1247, endPoint y: 24, distance: 129.3
click at [1247, 24] on div "TODOs - Description - B-W-12H2YS7" at bounding box center [1146, 28] width 489 height 28
copy div "B-W-12H2YS7"
click at [129, 84] on div at bounding box center [706, 327] width 1412 height 654
click at [130, 84] on div at bounding box center [706, 327] width 1412 height 654
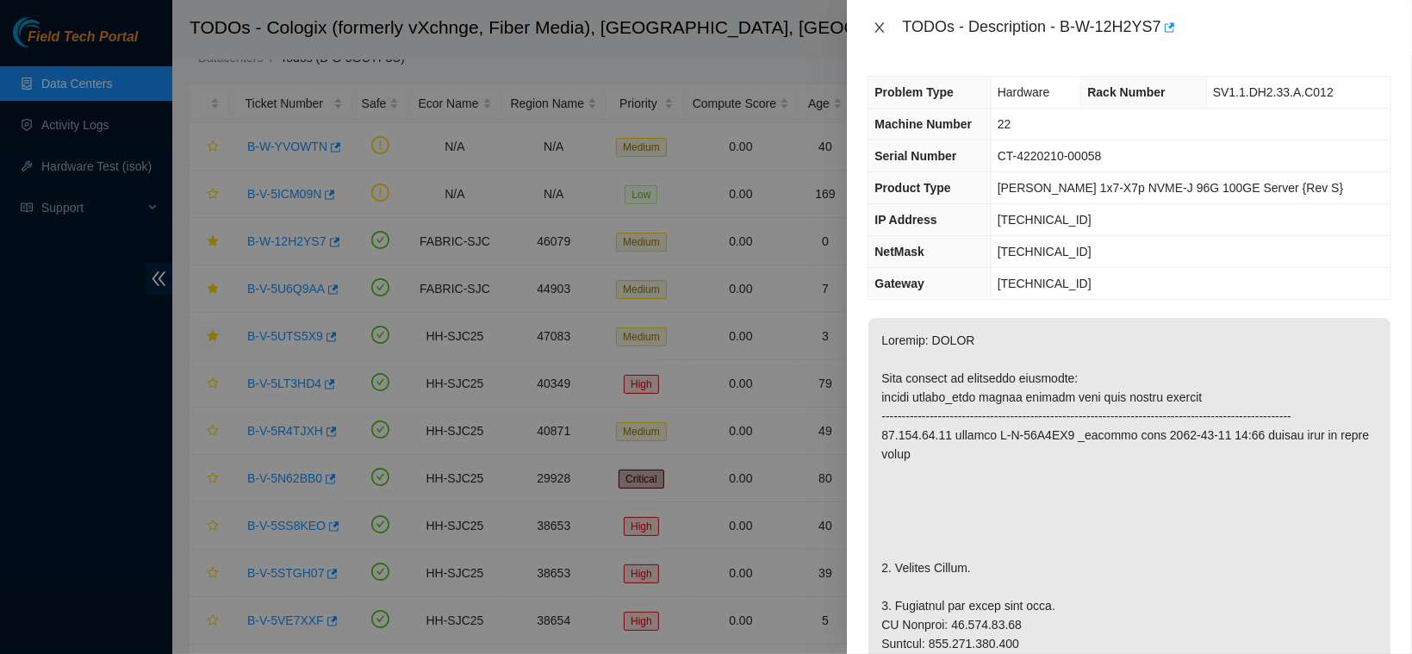
click at [872, 24] on button "Close" at bounding box center [880, 28] width 24 height 16
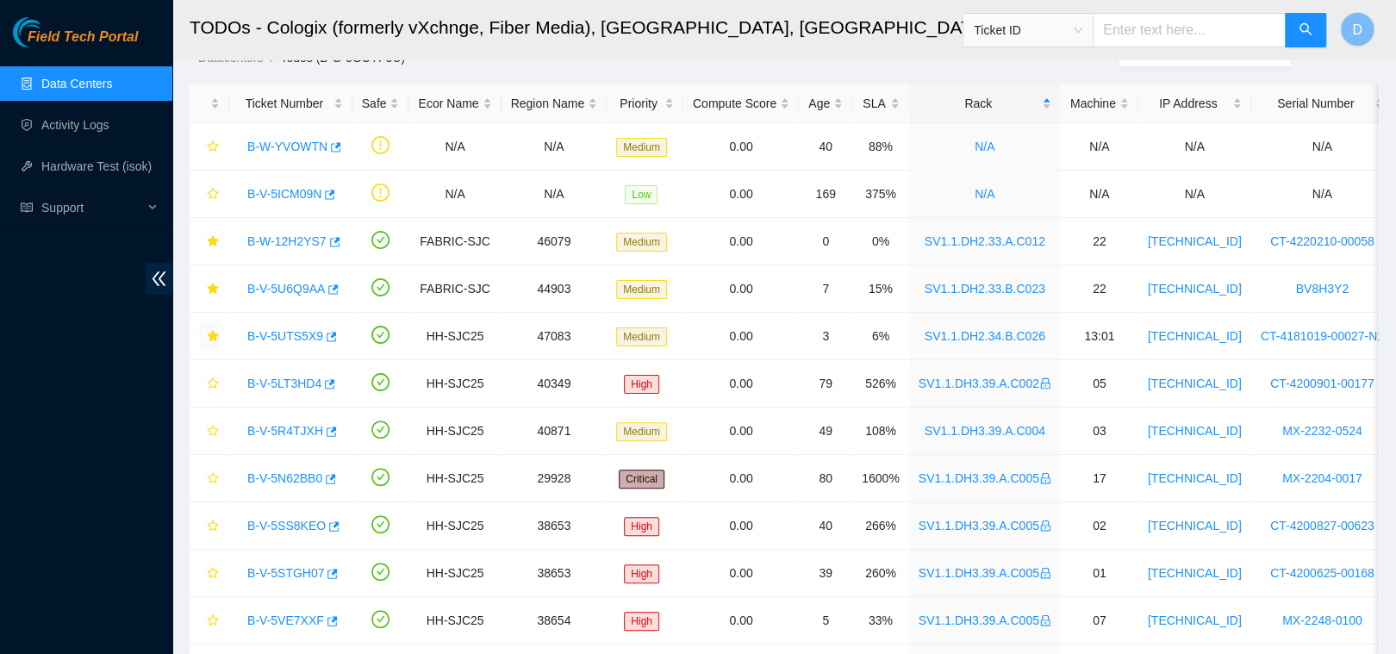
click at [105, 79] on link "Data Centers" at bounding box center [76, 84] width 71 height 14
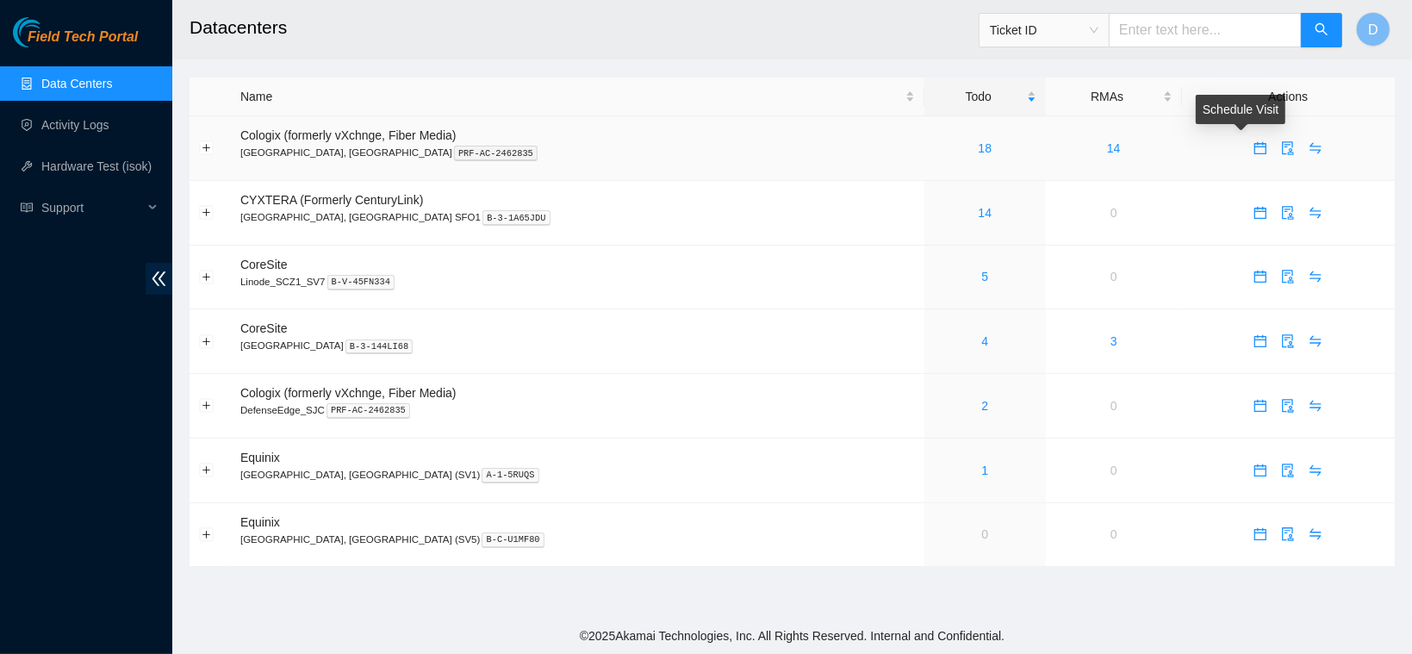
click at [1254, 152] on icon "calendar" at bounding box center [1261, 148] width 14 height 14
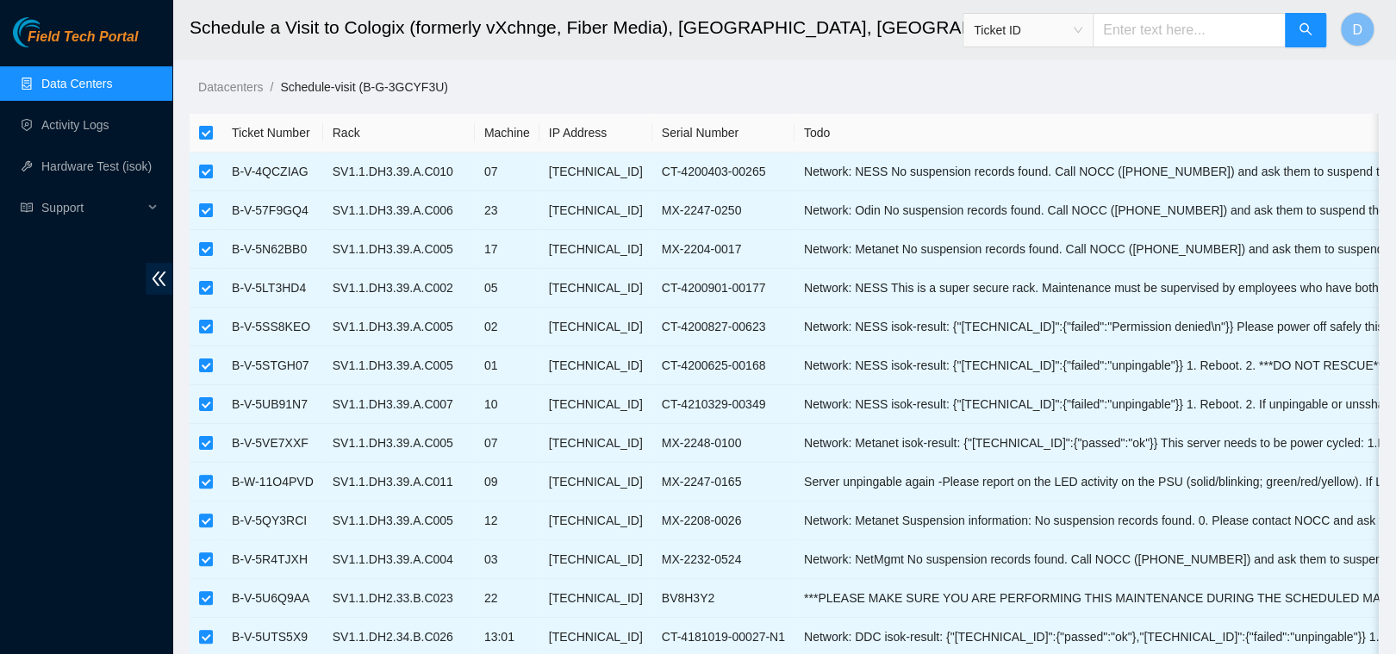
click at [213, 129] on th at bounding box center [206, 133] width 33 height 39
click at [211, 129] on input "checkbox" at bounding box center [206, 133] width 14 height 14
checkbox input "false"
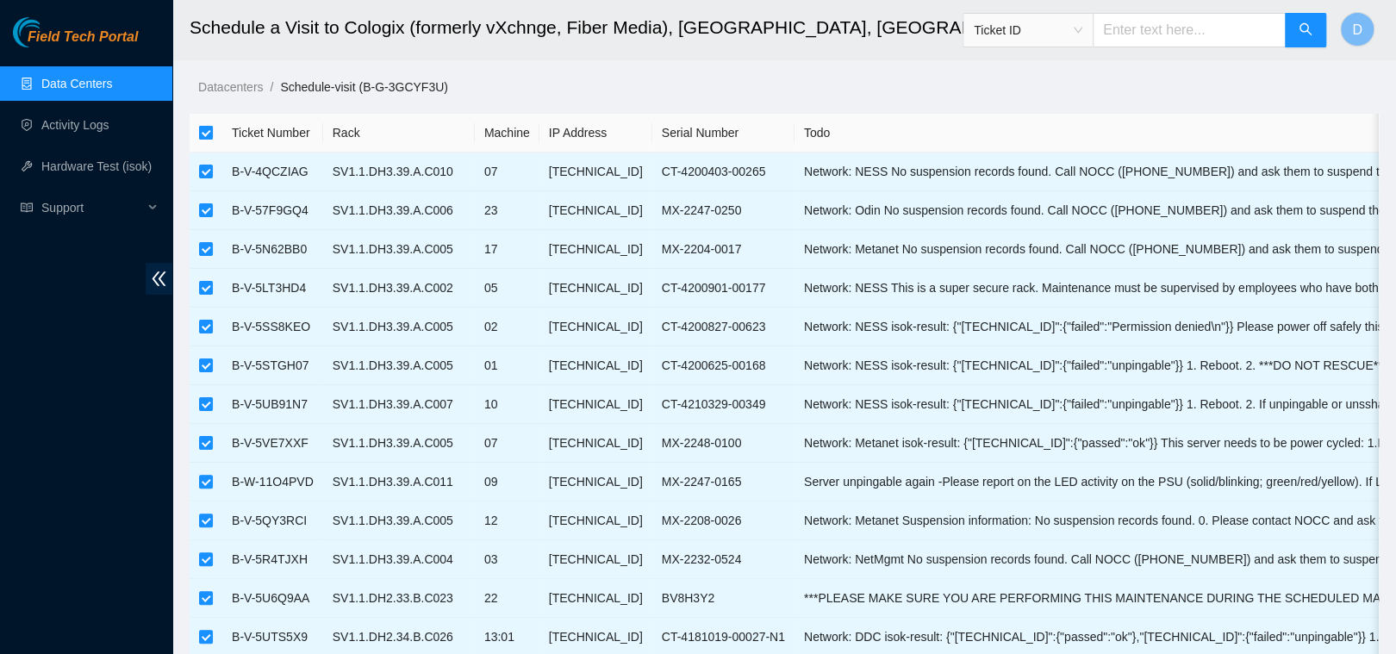
checkbox input "false"
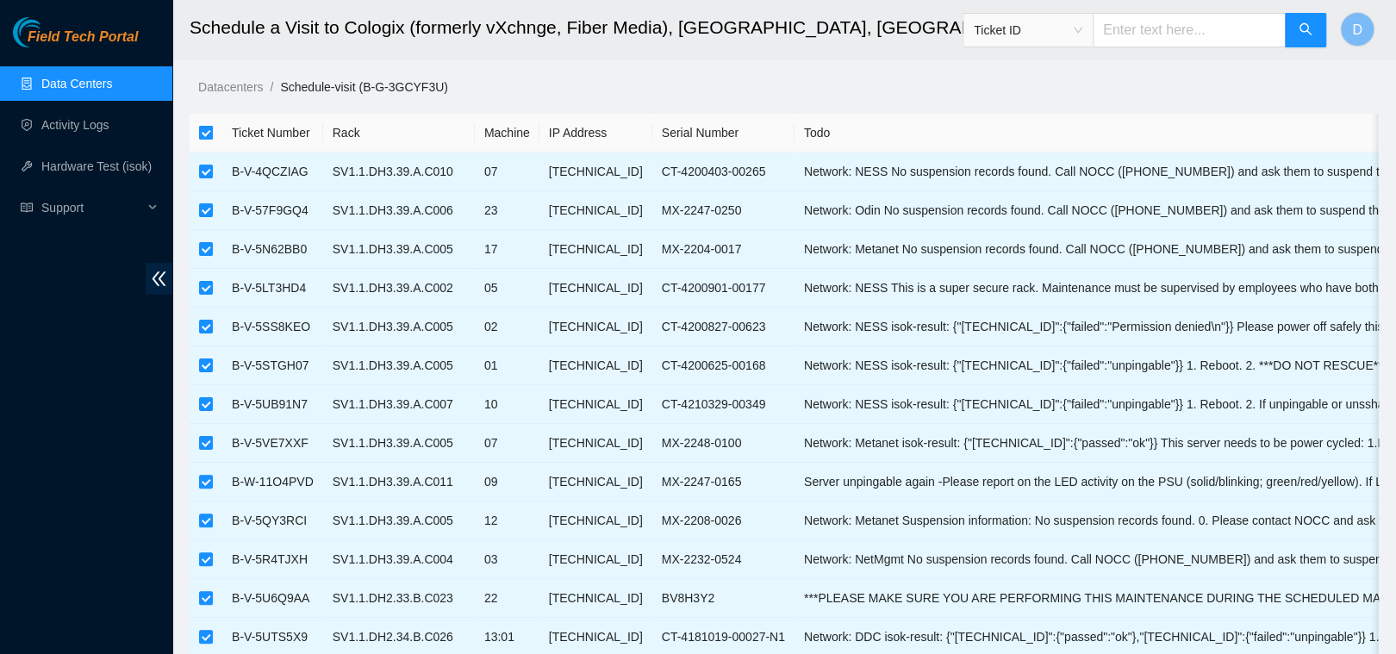
checkbox input "false"
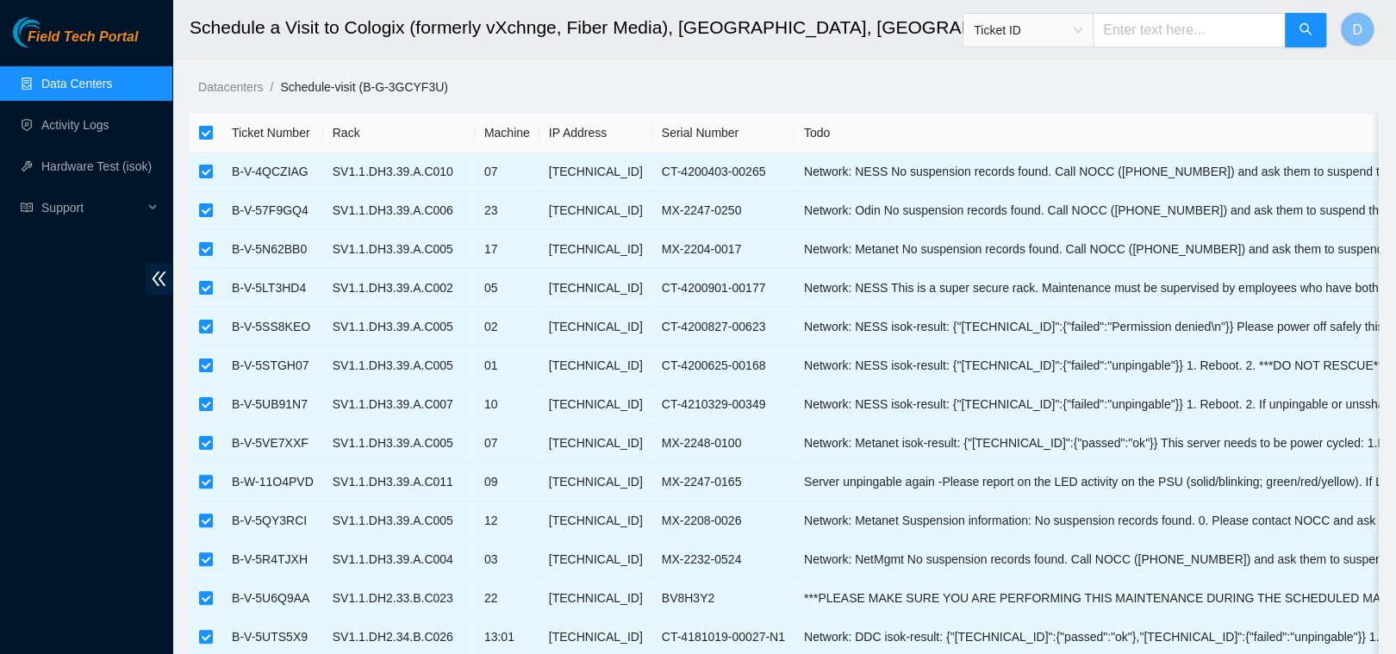
checkbox input "false"
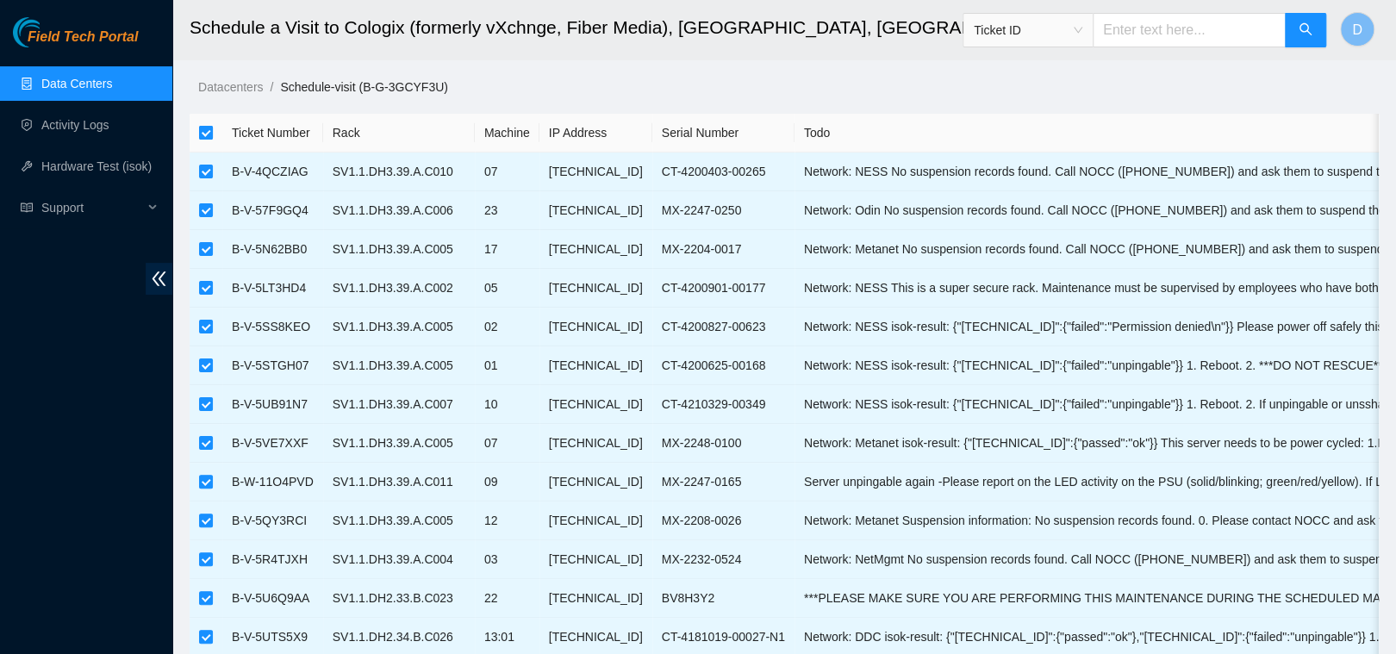
checkbox input "false"
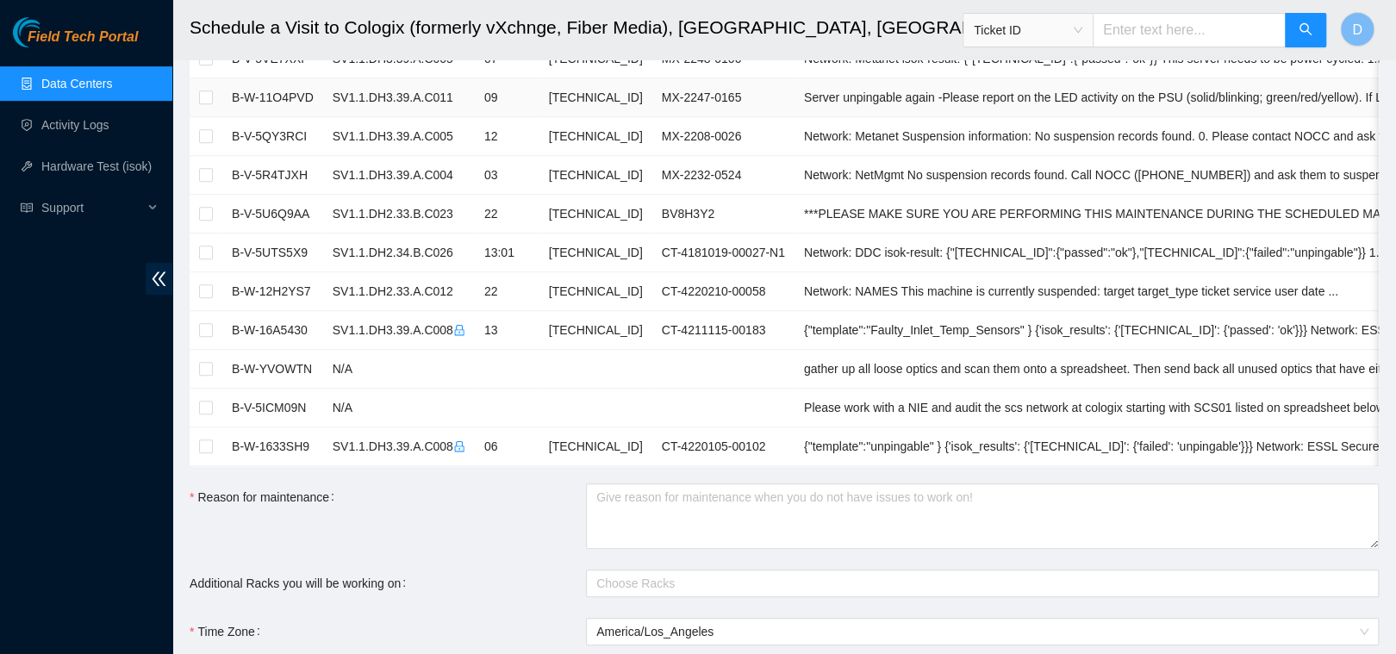
scroll to position [402, 0]
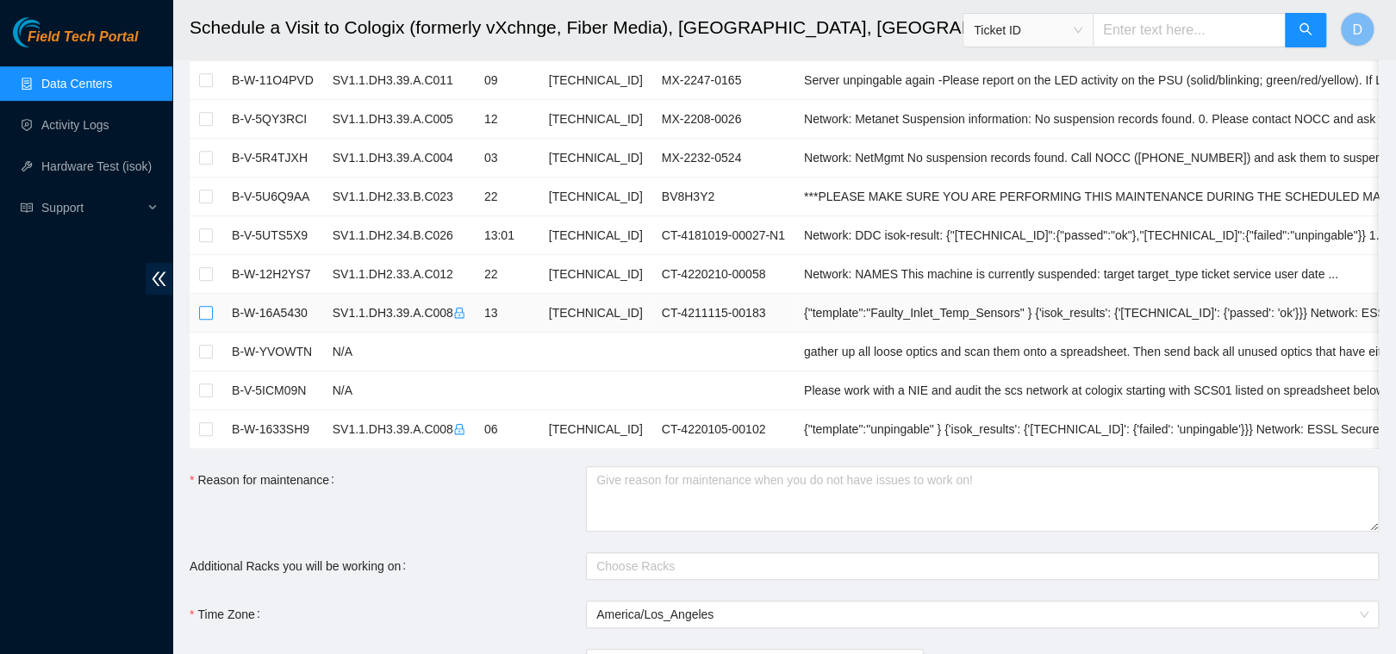
click at [210, 306] on input "checkbox" at bounding box center [206, 313] width 14 height 14
checkbox input "true"
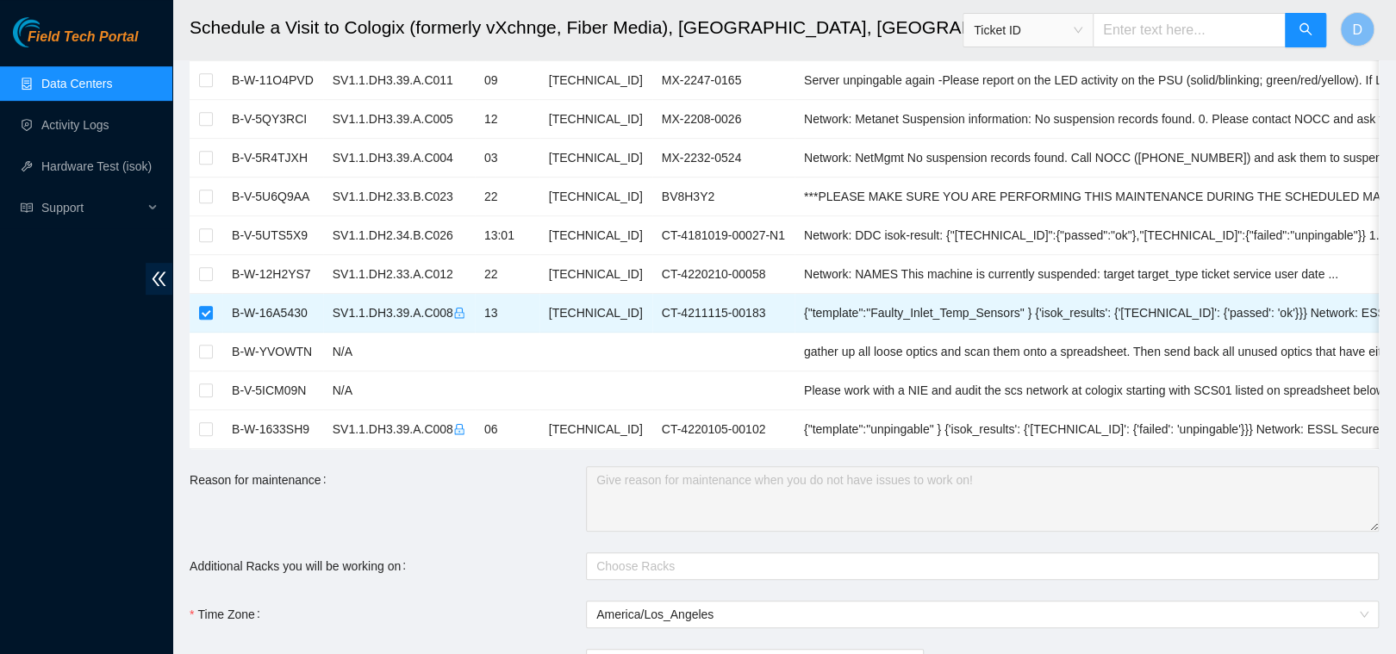
scroll to position [807, 0]
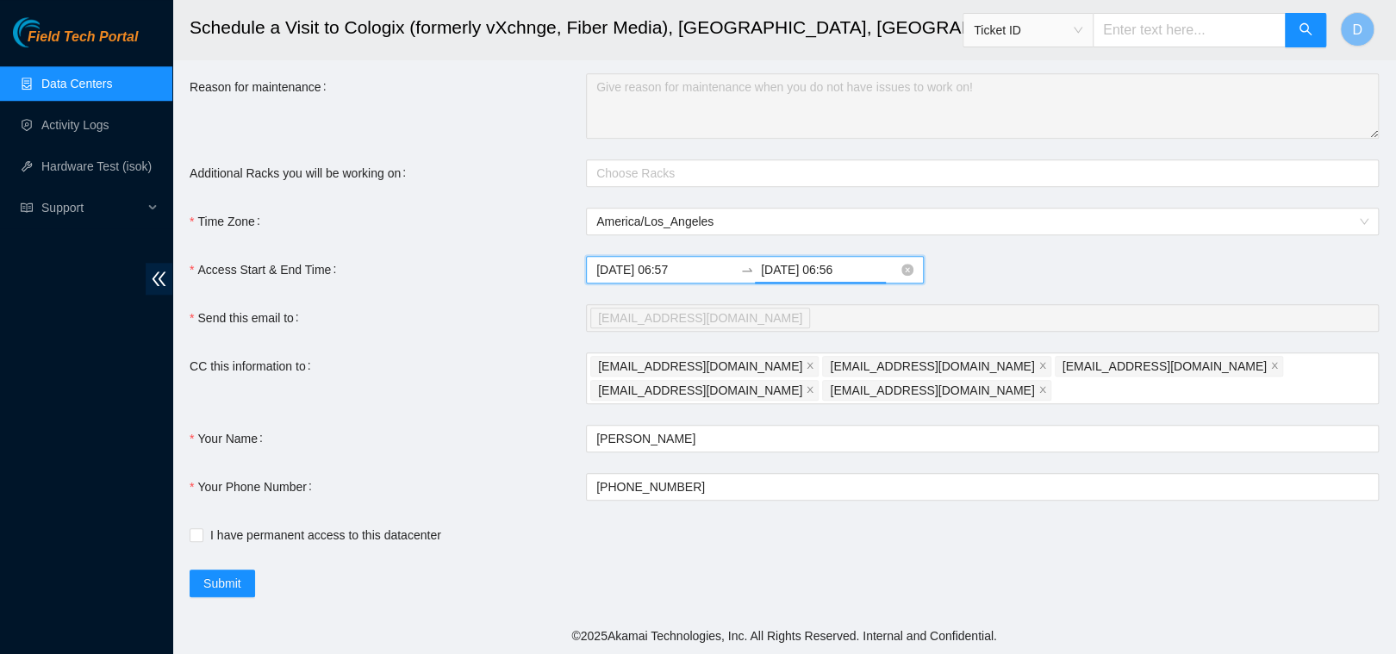
click at [818, 274] on input "2025-09-17 06:56" at bounding box center [829, 269] width 137 height 19
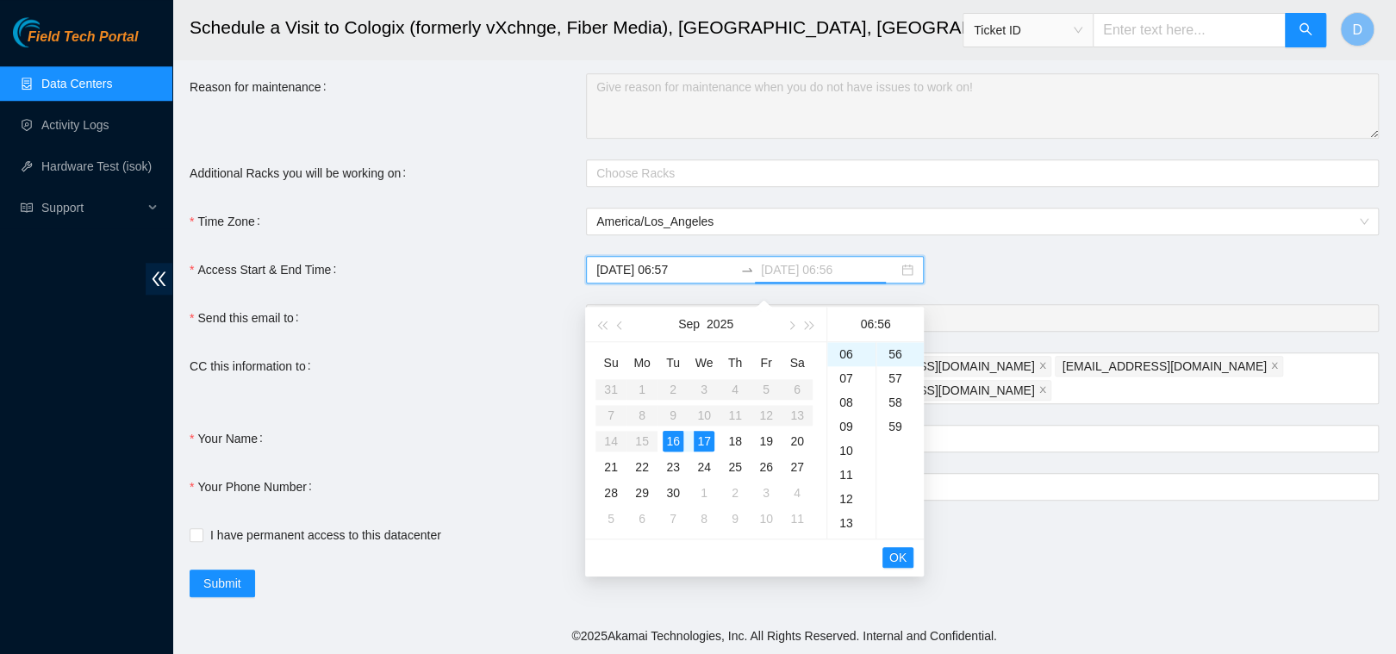
click at [678, 431] on div "16" at bounding box center [673, 441] width 21 height 21
click at [850, 445] on div "14" at bounding box center [851, 457] width 48 height 24
click at [896, 345] on div "00" at bounding box center [899, 354] width 47 height 24
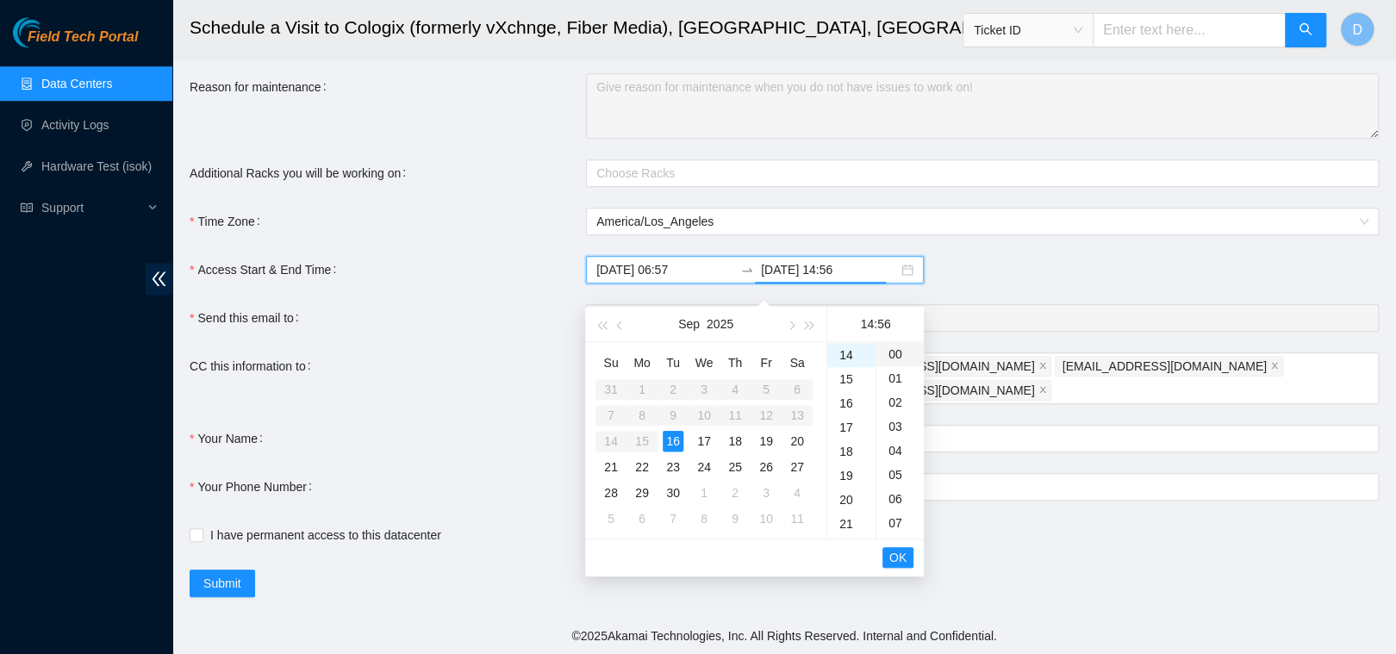
type input "2025-09-16 14:00"
click at [896, 548] on span "OK" at bounding box center [897, 557] width 17 height 19
click at [900, 548] on span "OK" at bounding box center [897, 557] width 17 height 19
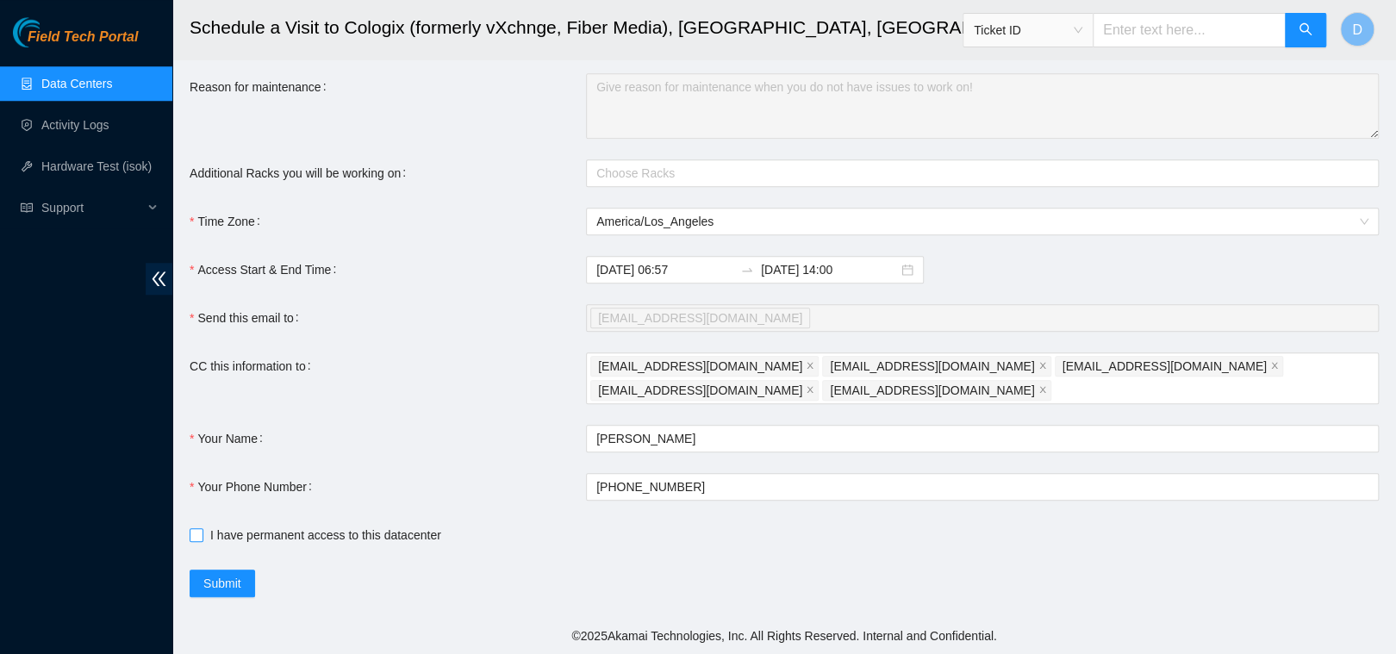
click at [195, 533] on input "I have permanent access to this datacenter" at bounding box center [196, 534] width 12 height 12
checkbox input "true"
click at [235, 586] on span "Submit" at bounding box center [222, 583] width 38 height 19
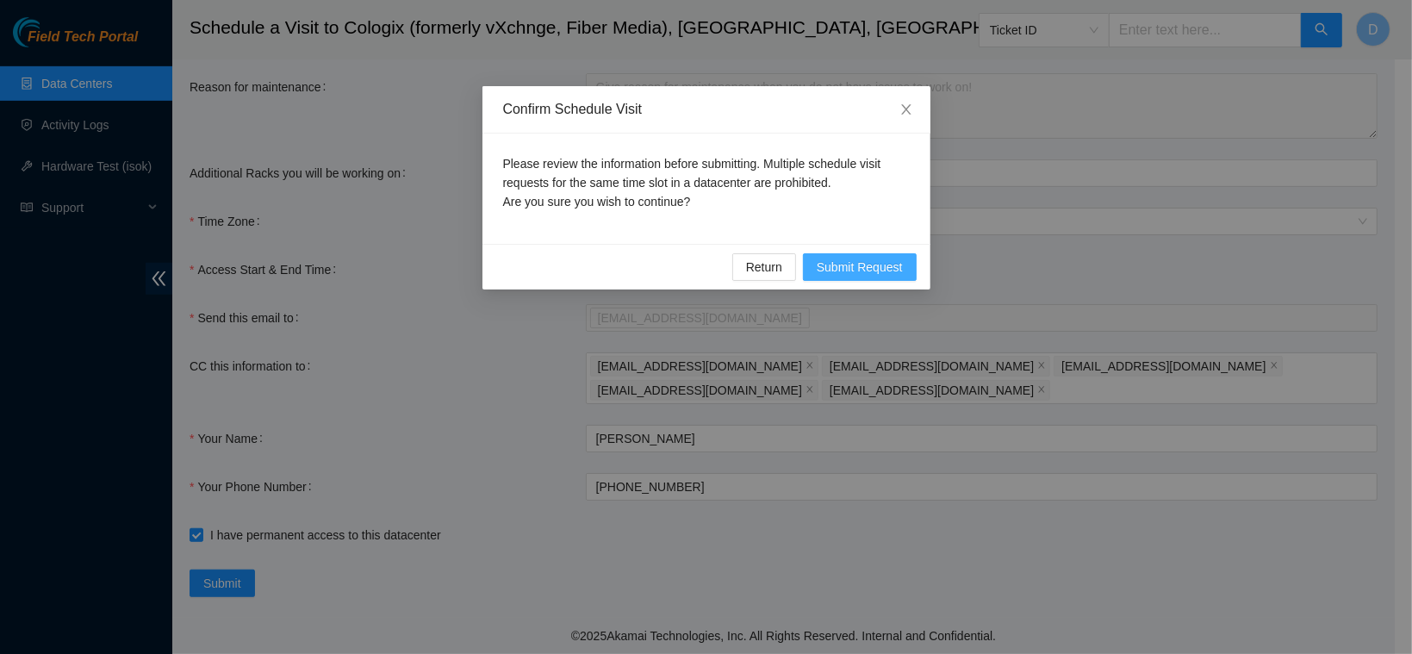
click at [874, 266] on span "Submit Request" at bounding box center [860, 267] width 86 height 19
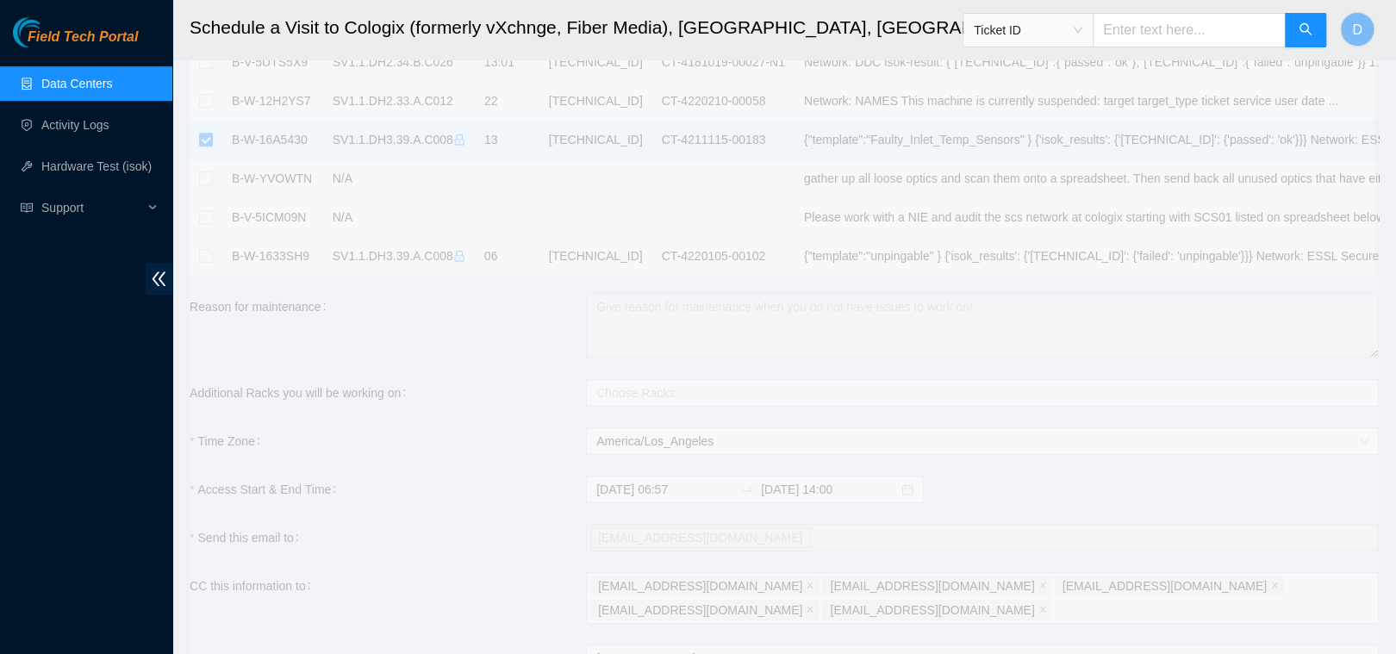
type input "2025-09-16 06:58"
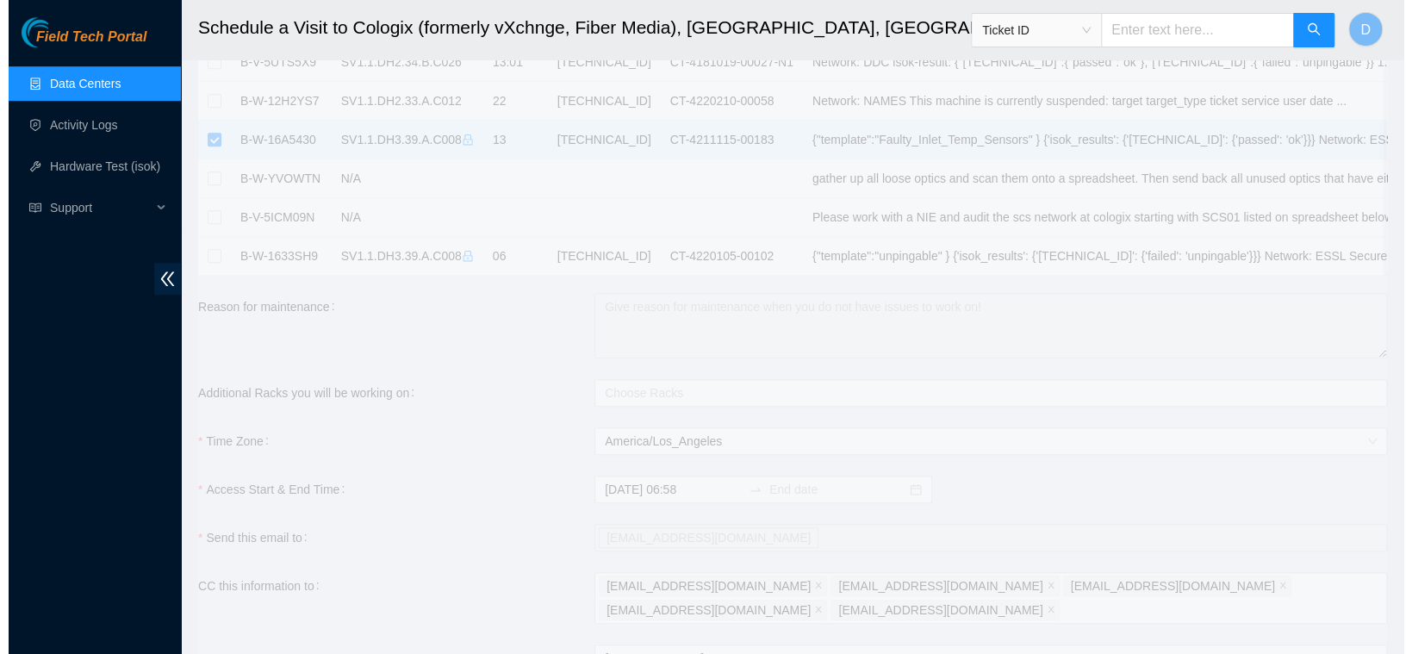
scroll to position [506, 0]
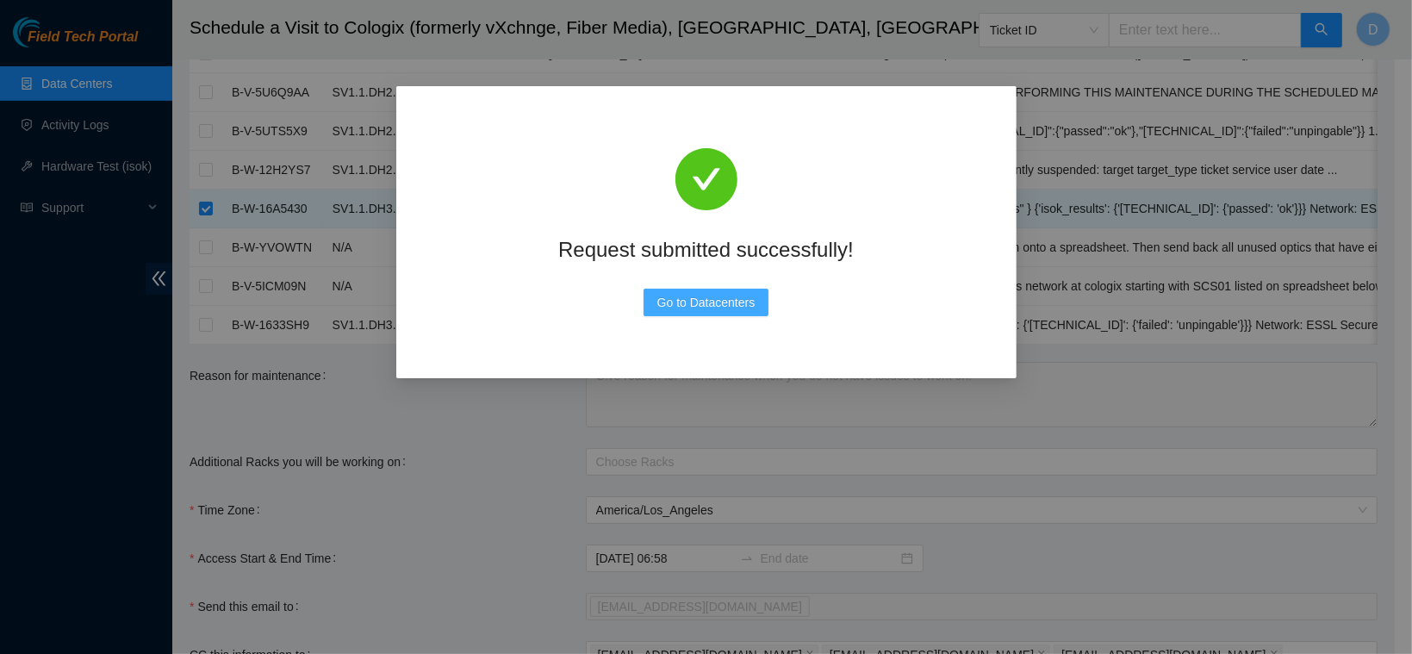
click at [672, 296] on span "Go to Datacenters" at bounding box center [706, 302] width 98 height 19
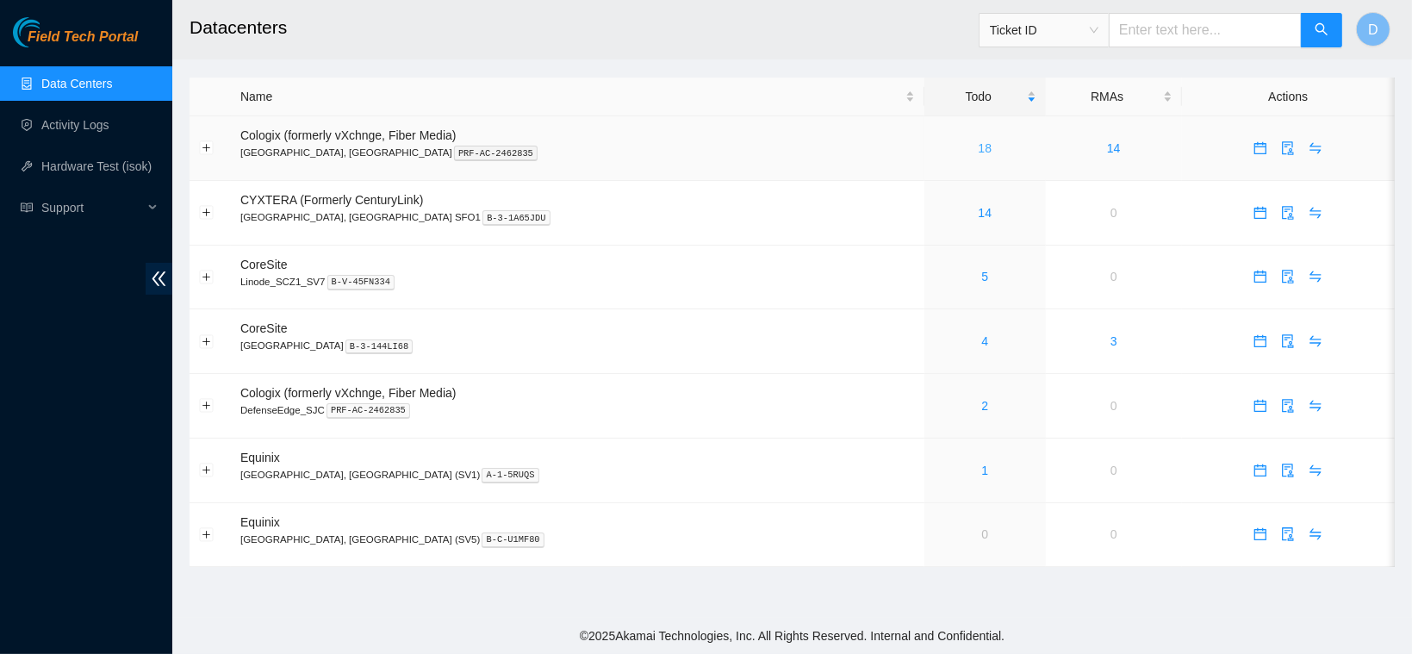
click at [979, 143] on link "18" at bounding box center [986, 148] width 14 height 14
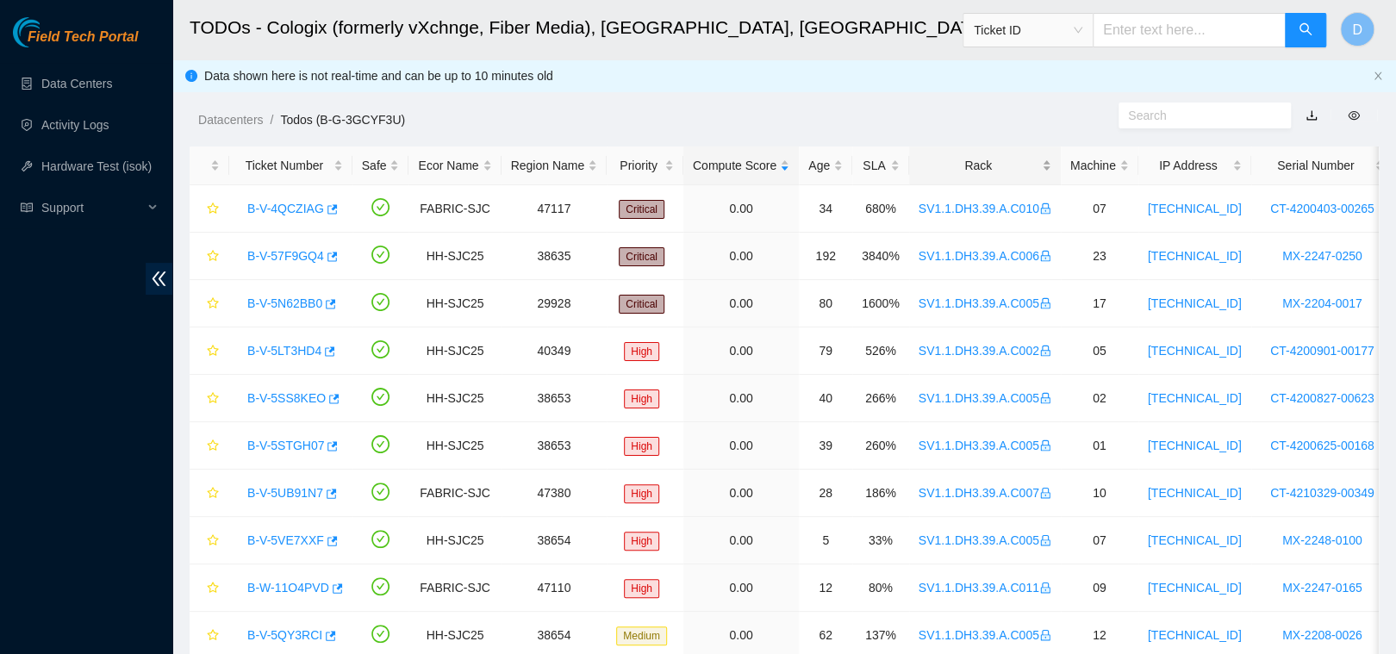
click at [982, 170] on div "Rack" at bounding box center [985, 165] width 133 height 19
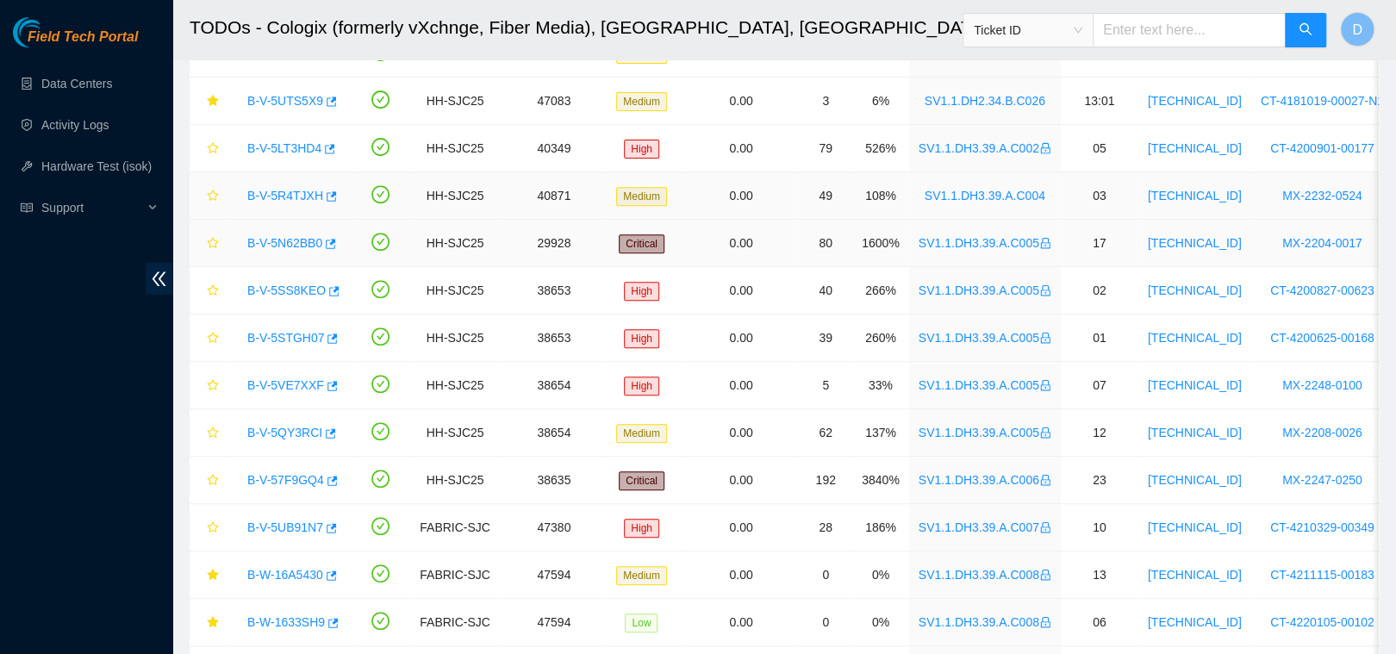
scroll to position [452, 0]
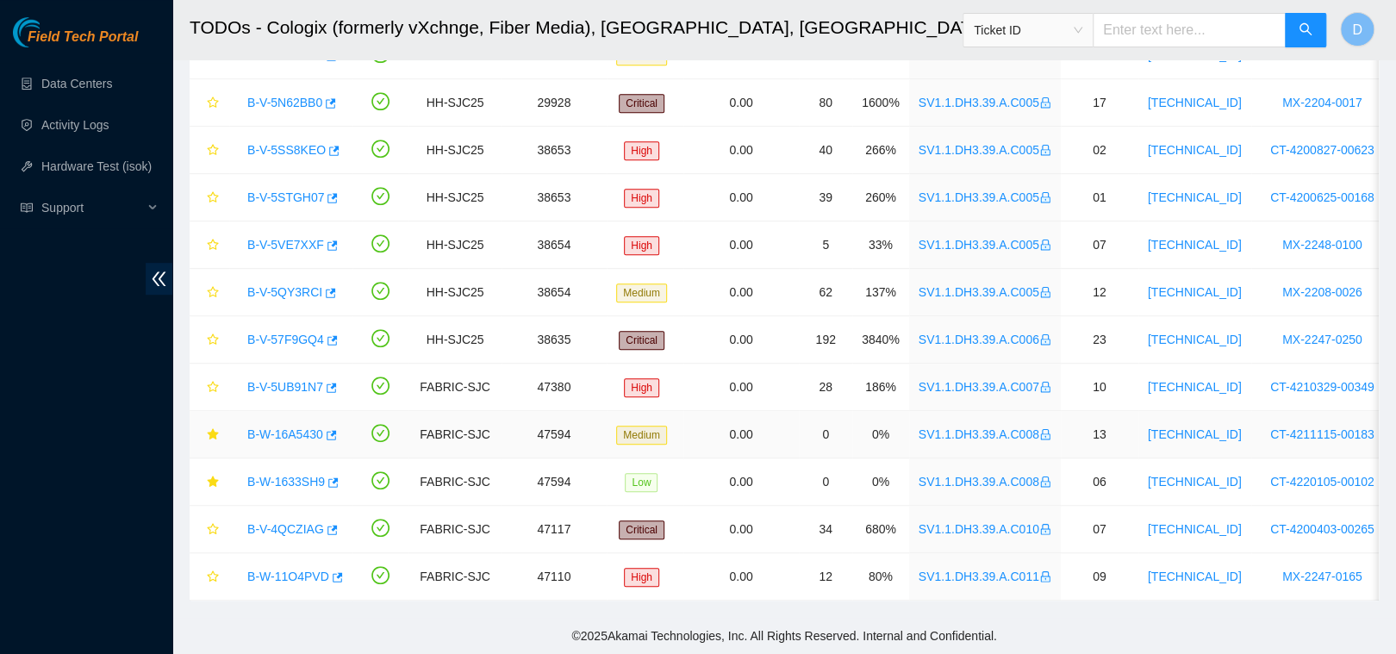
click at [272, 427] on link "B-W-16A5430" at bounding box center [285, 434] width 76 height 14
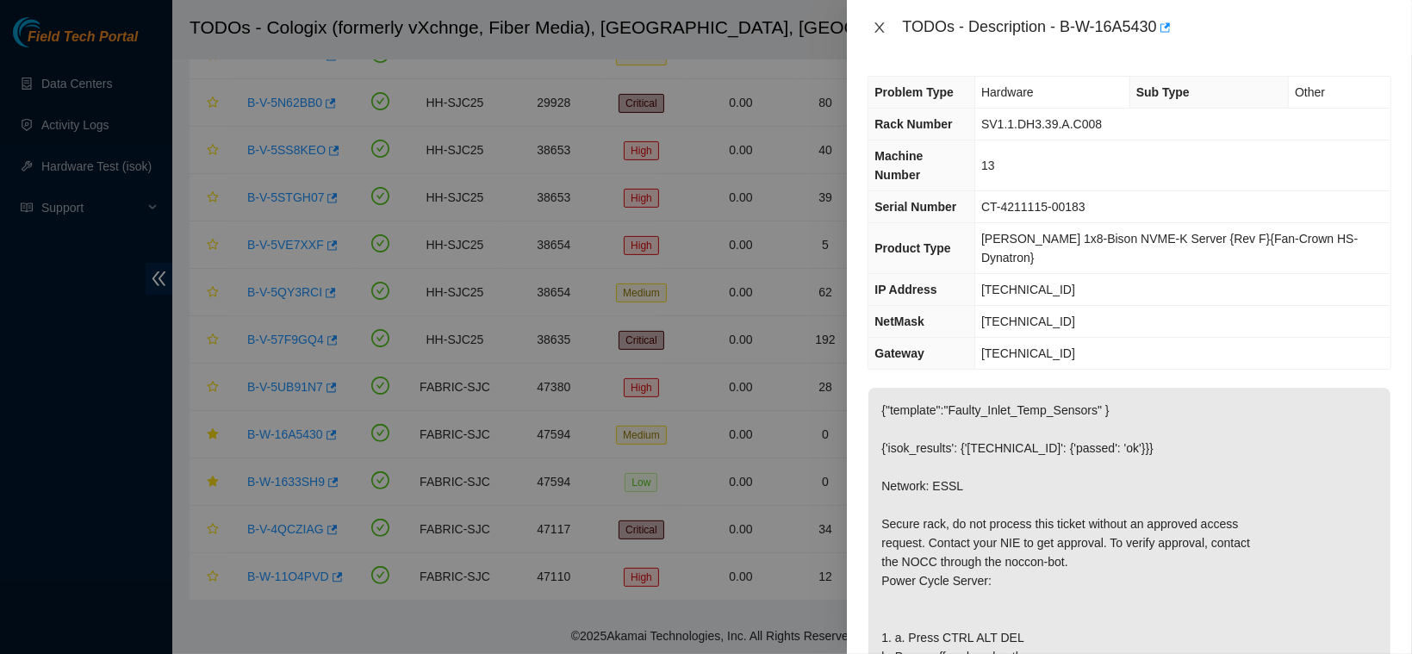
click at [881, 28] on icon "close" at bounding box center [879, 27] width 9 height 10
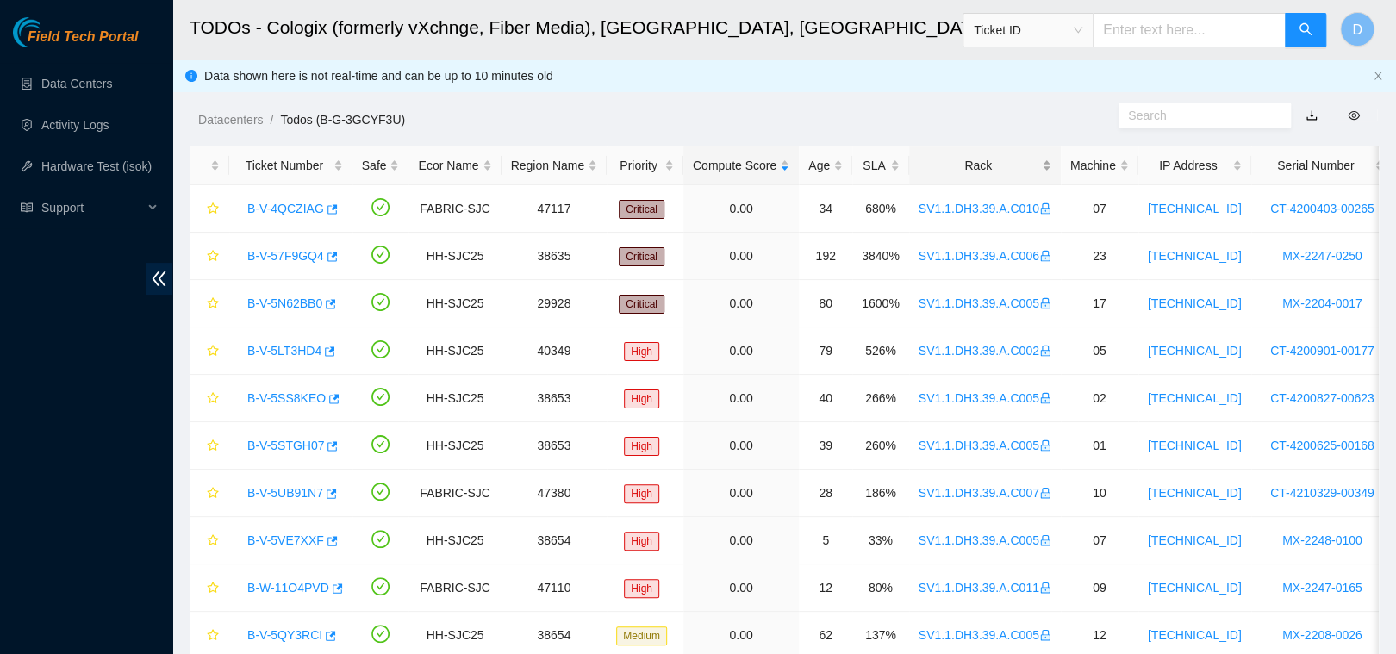
click at [956, 171] on div "Rack" at bounding box center [985, 165] width 133 height 19
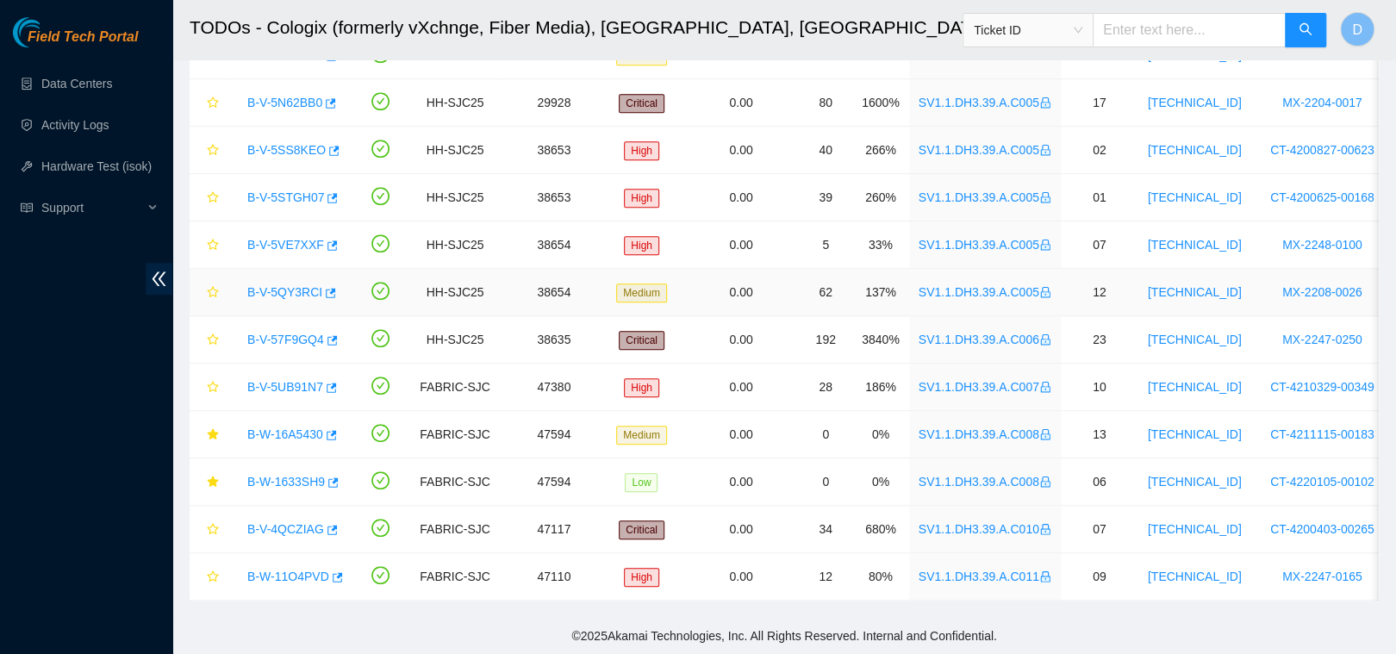
scroll to position [452, 0]
